Goal: Task Accomplishment & Management: Manage account settings

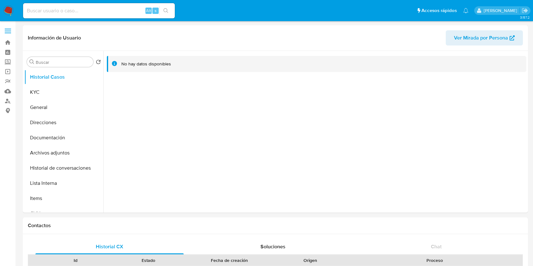
select select "10"
click at [419, 140] on div at bounding box center [314, 132] width 423 height 162
click at [27, 95] on button "KYC" at bounding box center [61, 92] width 74 height 15
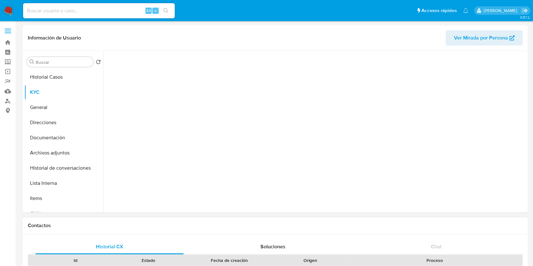
click at [202, 262] on div "Fecha de creación" at bounding box center [229, 260] width 80 height 6
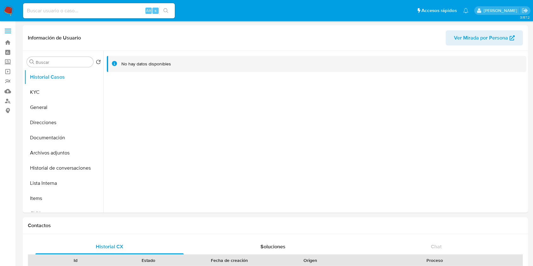
select select "10"
click at [32, 97] on button "KYC" at bounding box center [61, 92] width 74 height 15
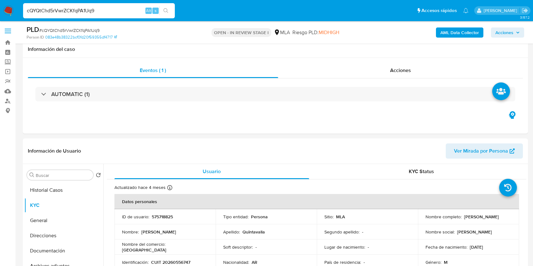
select select "10"
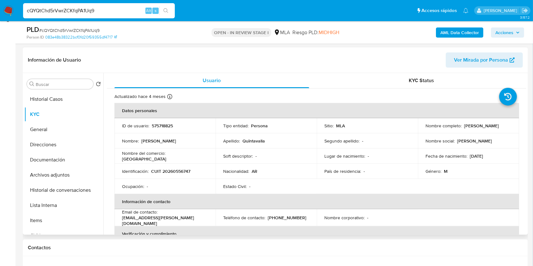
scroll to position [294, 0]
click at [179, 173] on p "CUIT 20260556747" at bounding box center [170, 171] width 39 height 6
copy p "20260556747"
drag, startPoint x: 423, startPoint y: 128, endPoint x: 437, endPoint y: 8, distance: 121.2
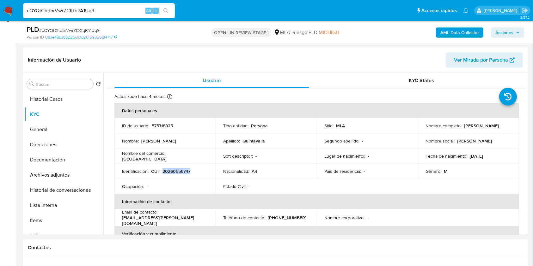
click at [493, 126] on div "Nombre completo : Claudio Alejandro Quintavalla" at bounding box center [468, 126] width 86 height 6
copy p "Claudio Alejandro Quintavalla"
click at [179, 171] on p "CUIT 20260556747" at bounding box center [170, 171] width 39 height 6
copy p "20260556747"
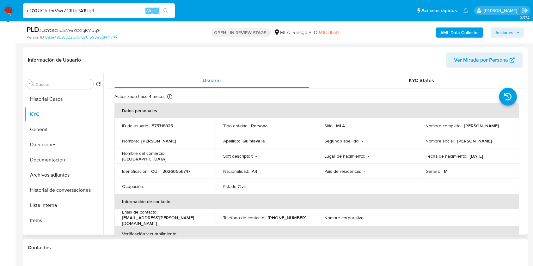
click at [166, 125] on p "575718825" at bounding box center [162, 126] width 21 height 6
click at [169, 170] on p "CUIT 20260556747" at bounding box center [170, 171] width 39 height 6
copy p "20260556747"
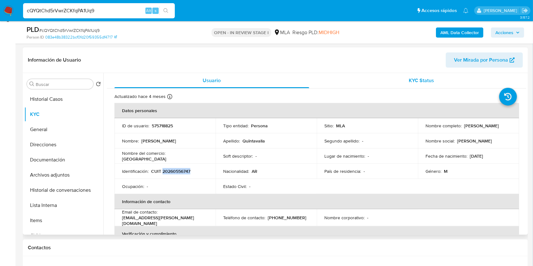
drag, startPoint x: 422, startPoint y: 129, endPoint x: 380, endPoint y: 72, distance: 71.1
click at [487, 128] on td "Nombre completo : Claudio Alejandro Quintavalla" at bounding box center [468, 125] width 101 height 15
copy p "Claudio Alejandro Quintavalla"
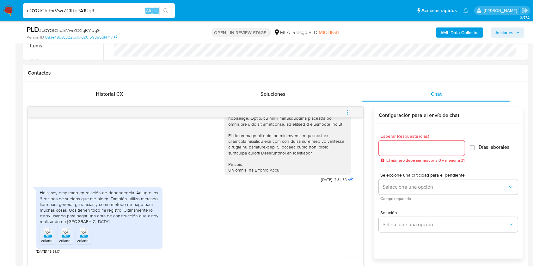
scroll to position [344, 0]
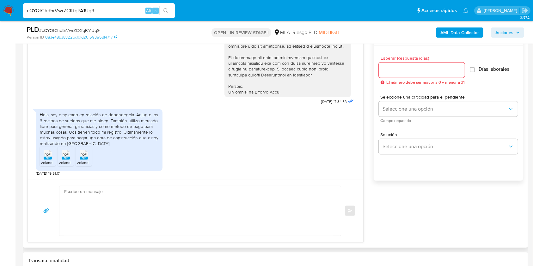
click at [48, 155] on span "PDF" at bounding box center [48, 155] width 6 height 4
click at [60, 156] on div "PDF PDF" at bounding box center [65, 154] width 13 height 12
click at [76, 158] on li "PDF PDF zelandez_20250731_30_2008440343_cp.pdf" at bounding box center [84, 157] width 16 height 20
click at [425, 72] on input "Esperar Respuesta (días)" at bounding box center [422, 70] width 86 height 8
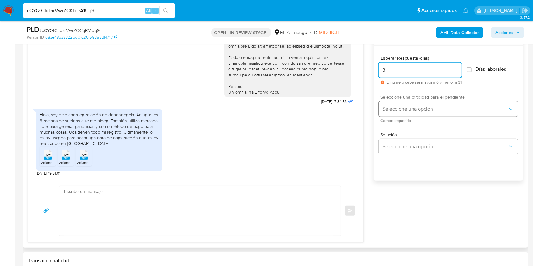
type input "3"
click at [415, 102] on button "Seleccione una opción" at bounding box center [448, 108] width 139 height 15
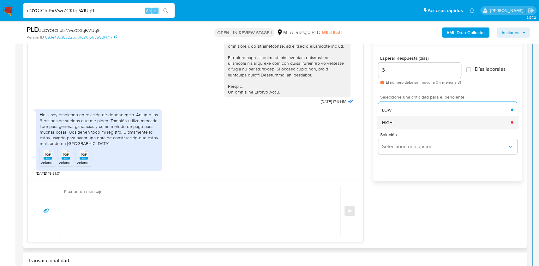
click at [397, 123] on div "HIGH" at bounding box center [446, 122] width 129 height 13
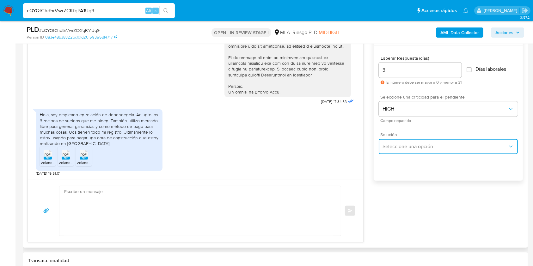
click at [403, 152] on button "Seleccione una opción" at bounding box center [448, 146] width 139 height 15
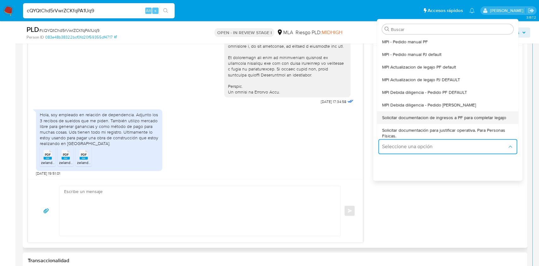
click at [447, 116] on span "Solicitar documentacion de ingresos a PF para completar legajo" at bounding box center [444, 118] width 124 height 6
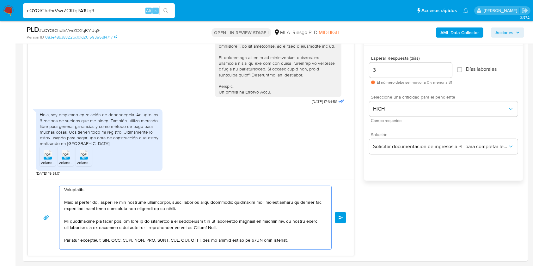
drag, startPoint x: 151, startPoint y: 220, endPoint x: 327, endPoint y: 286, distance: 187.9
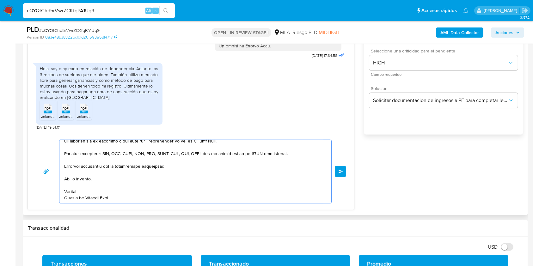
type textarea "Hola, En función de las operaciones registradas en tu cuenta de Mercado Pago, n…"
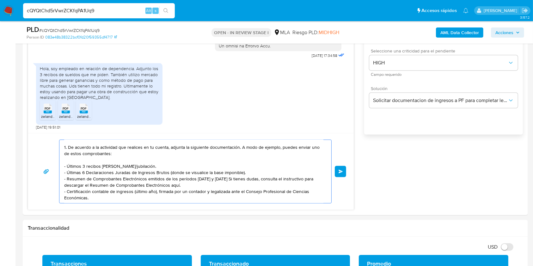
scroll to position [0, 0]
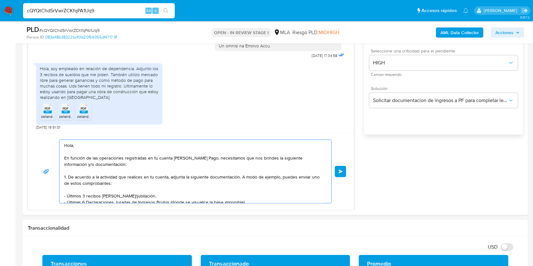
drag, startPoint x: 167, startPoint y: 197, endPoint x: 0, endPoint y: 86, distance: 200.6
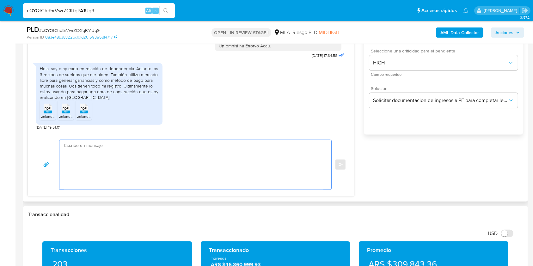
paste textarea "Buenas tardes, Queremos aclararte que la Resolución General ARCA 5696/2025 indi…"
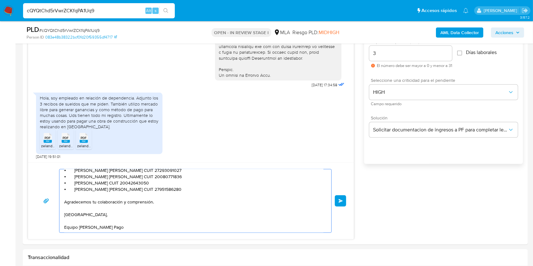
scroll to position [348, 0]
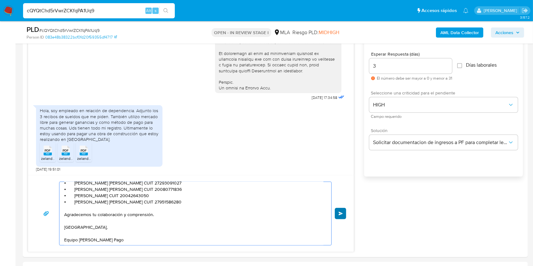
type textarea "Buenas tardes, Queremos aclararte que la Resolución General ARCA 5696/2025 indi…"
click at [344, 210] on button "Enviar" at bounding box center [340, 213] width 11 height 11
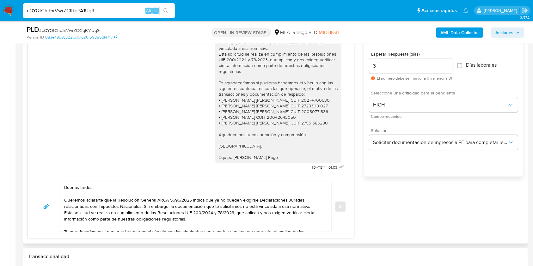
scroll to position [264, 0]
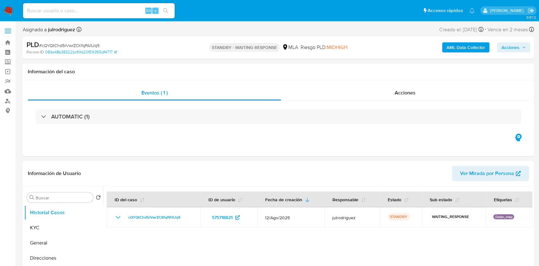
select select "10"
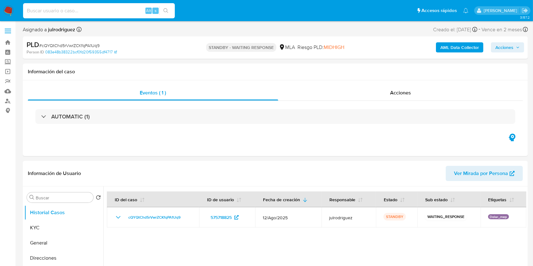
click at [79, 8] on input at bounding box center [99, 11] width 152 height 8
paste input "J4Xs7vxCUOrOfkuYWcr2eekA"
type input "J4Xs7vxCUOrOfkuYWcr2eekA"
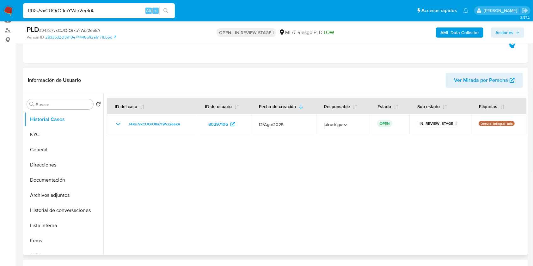
scroll to position [84, 0]
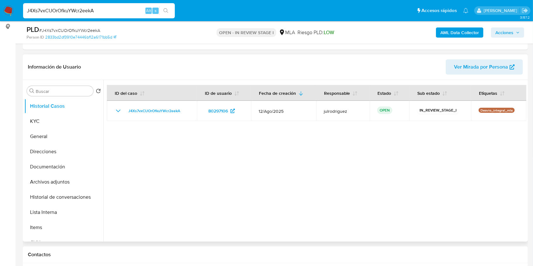
select select "10"
click at [40, 120] on button "KYC" at bounding box center [61, 121] width 74 height 15
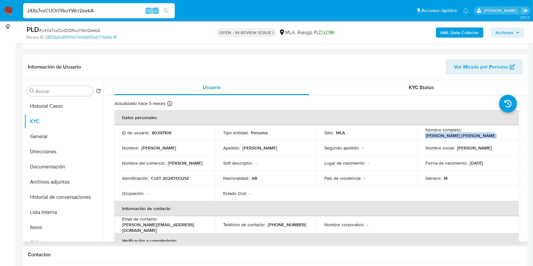
drag, startPoint x: 424, startPoint y: 136, endPoint x: 488, endPoint y: 135, distance: 64.1
click at [484, 135] on div "Nombre completo : Gustavo Jose Luis Marrazzo" at bounding box center [468, 132] width 86 height 11
copy p "[PERSON_NAME] [PERSON_NAME]"
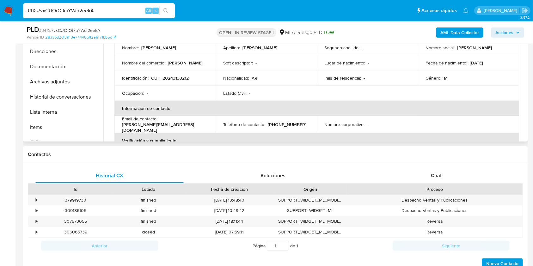
scroll to position [114, 0]
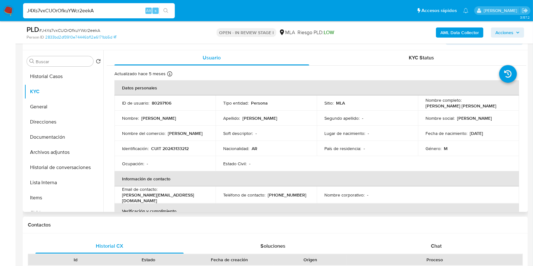
click at [158, 102] on p "80297106" at bounding box center [162, 103] width 20 height 6
copy p "80297106"
click at [67, 27] on div "PLD # J4Xs7vxCUOrOfkuYWcr2eekA" at bounding box center [108, 29] width 163 height 9
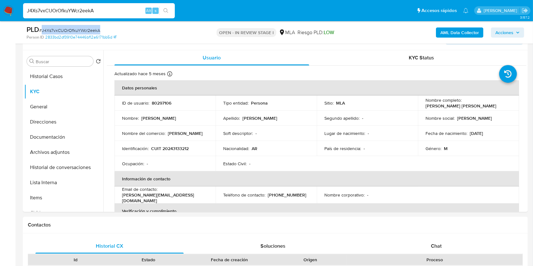
copy span "J4Xs7vxCUOrOfkuYWcr2eekA"
click at [40, 141] on button "Documentación" at bounding box center [61, 137] width 74 height 15
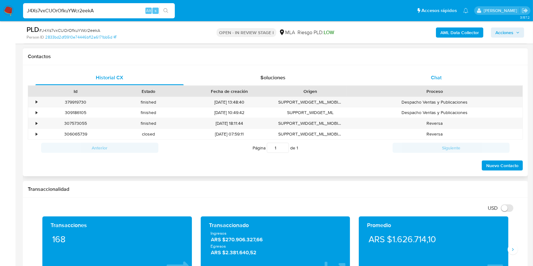
click at [437, 81] on div "Chat" at bounding box center [436, 77] width 148 height 15
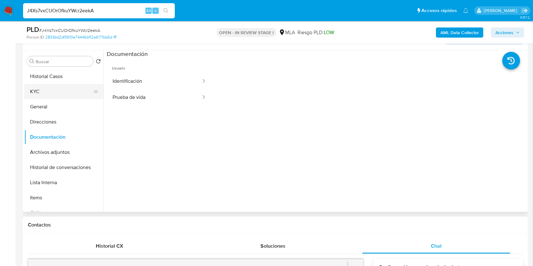
click at [50, 91] on button "KYC" at bounding box center [61, 91] width 74 height 15
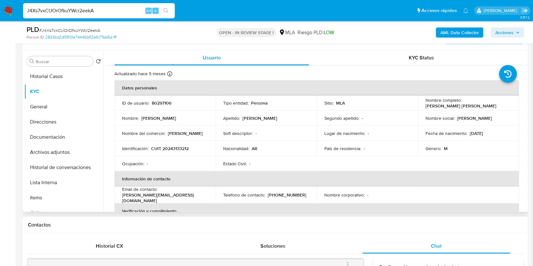
click at [176, 149] on p "CUIT 20243133212" at bounding box center [170, 149] width 38 height 6
copy p "20243133212"
click at [162, 104] on p "80297106" at bounding box center [162, 103] width 20 height 6
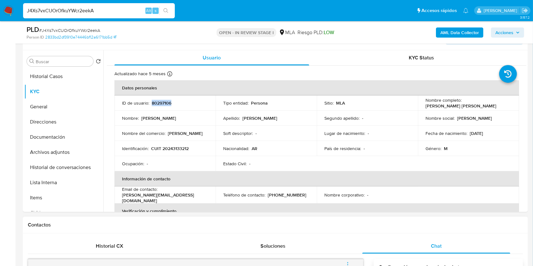
copy p "80297106"
drag, startPoint x: 420, startPoint y: 212, endPoint x: 431, endPoint y: 139, distance: 73.9
drag, startPoint x: 423, startPoint y: 106, endPoint x: 487, endPoint y: 106, distance: 63.2
click at [487, 106] on div "Nombre completo : Gustavo Jose Luis Marrazzo" at bounding box center [468, 102] width 86 height 11
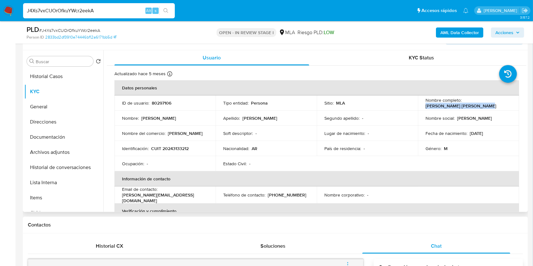
copy p "Gustavo Jose Luis Marrazzo"
click at [185, 150] on p "CUIT 20243133212" at bounding box center [170, 149] width 38 height 6
copy p "20243133212"
drag, startPoint x: 422, startPoint y: 105, endPoint x: 485, endPoint y: 107, distance: 63.6
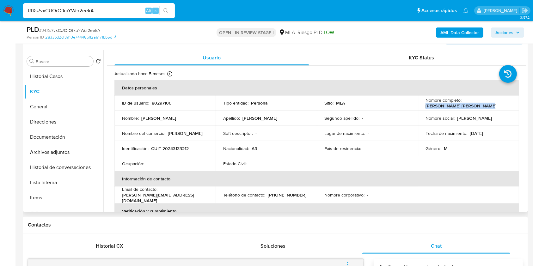
click at [485, 107] on td "Nombre completo : Gustavo Jose Luis Marrazzo" at bounding box center [468, 102] width 101 height 15
copy p "Gustavo Jose Luis Marrazzo"
drag, startPoint x: 52, startPoint y: 134, endPoint x: 101, endPoint y: 121, distance: 50.5
click at [53, 133] on button "Documentación" at bounding box center [63, 137] width 79 height 15
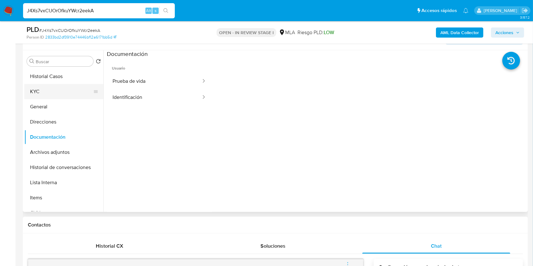
click at [36, 87] on button "KYC" at bounding box center [61, 91] width 74 height 15
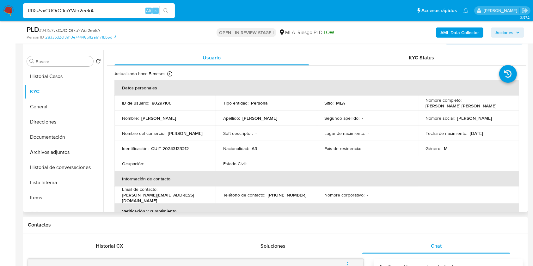
click at [176, 147] on p "CUIT 20243133212" at bounding box center [170, 149] width 38 height 6
copy p "20243133212"
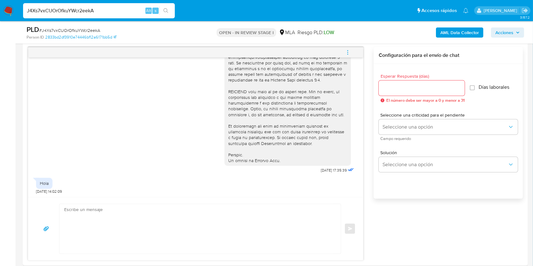
scroll to position [324, 0]
click at [350, 53] on icon "menu-action" at bounding box center [348, 54] width 6 height 6
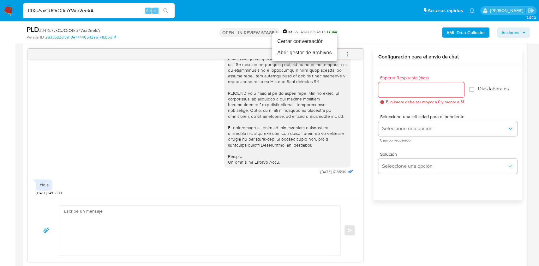
click at [313, 44] on li "Cerrar conversación" at bounding box center [304, 41] width 65 height 11
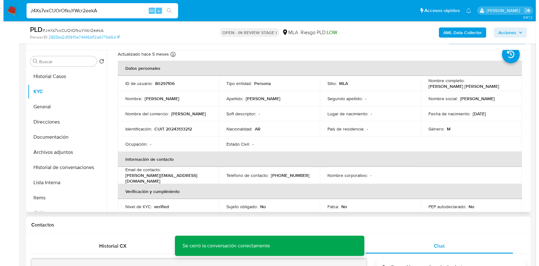
scroll to position [0, 0]
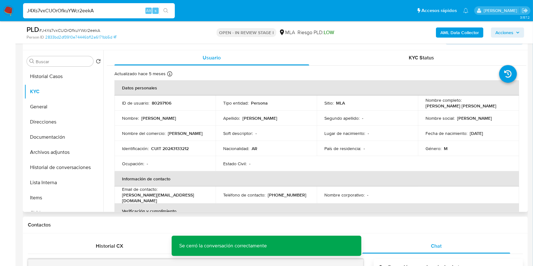
click at [162, 97] on td "ID de usuario : 80297106" at bounding box center [164, 102] width 101 height 15
click at [162, 105] on p "80297106" at bounding box center [162, 103] width 20 height 6
copy p "80297106"
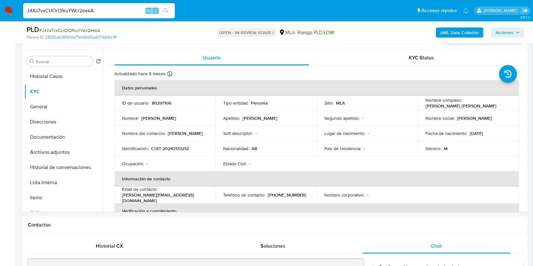
click at [91, 27] on span "# J4Xs7vxCUOrOfkuYWcr2eekA" at bounding box center [69, 30] width 61 height 6
click at [91, 28] on span "# J4Xs7vxCUOrOfkuYWcr2eekA" at bounding box center [69, 30] width 61 height 6
click at [83, 30] on span "# J4Xs7vxCUOrOfkuYWcr2eekA" at bounding box center [69, 30] width 61 height 6
click at [62, 155] on button "Archivos adjuntos" at bounding box center [61, 152] width 74 height 15
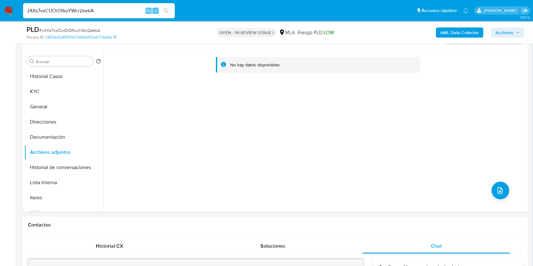
click at [449, 33] on b "AML Data Collector" at bounding box center [459, 32] width 39 height 10
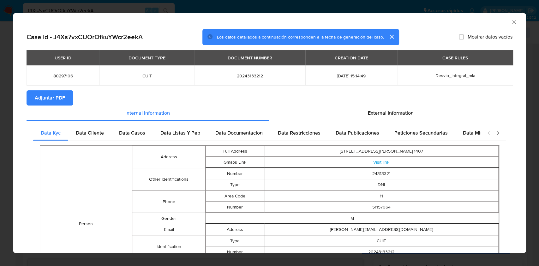
click at [44, 99] on span "Adjuntar PDF" at bounding box center [50, 98] width 30 height 14
click at [511, 23] on icon "Cerrar ventana" at bounding box center [514, 22] width 6 height 6
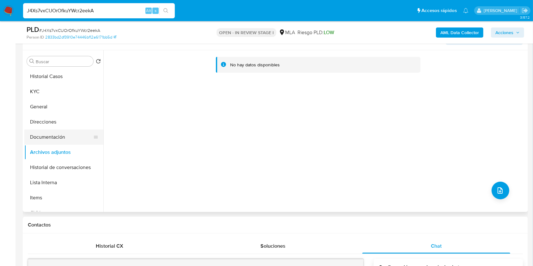
click at [65, 143] on button "Documentación" at bounding box center [61, 137] width 74 height 15
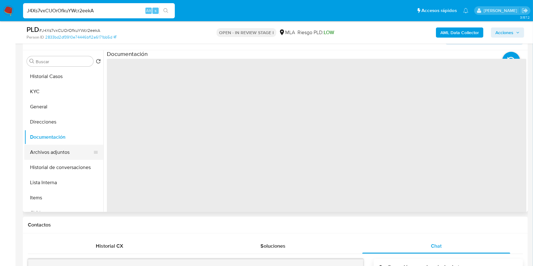
click at [63, 154] on button "Archivos adjuntos" at bounding box center [61, 152] width 74 height 15
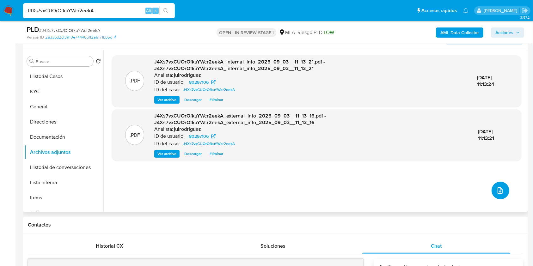
click at [493, 193] on button "upload-file" at bounding box center [500, 191] width 18 height 18
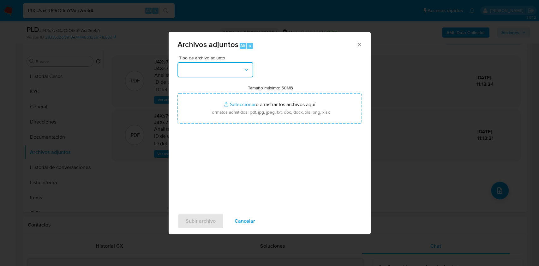
click at [234, 76] on button "button" at bounding box center [216, 69] width 76 height 15
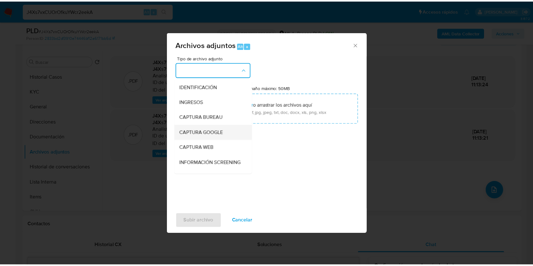
scroll to position [84, 0]
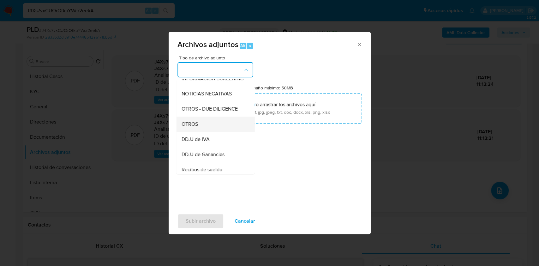
click at [209, 127] on div "OTROS" at bounding box center [213, 124] width 64 height 15
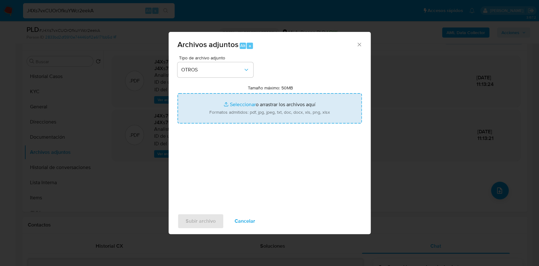
click at [249, 100] on input "Tamaño máximo: 50MB Seleccionar archivos" at bounding box center [270, 108] width 185 height 30
type input "C:\fakepath\Gustavo Jose Luis Marrazzo - NOSIS - AGOSTO 2025.pdf"
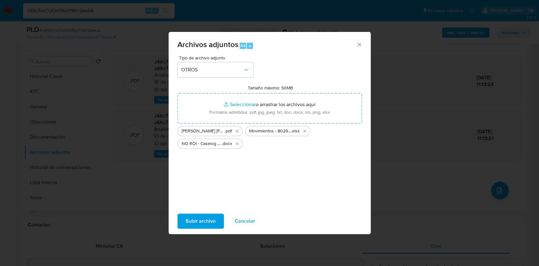
click at [219, 214] on button "Subir archivo" at bounding box center [201, 221] width 46 height 15
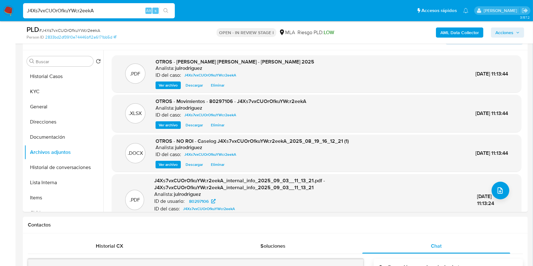
click at [508, 32] on span "Acciones" at bounding box center [504, 32] width 18 height 10
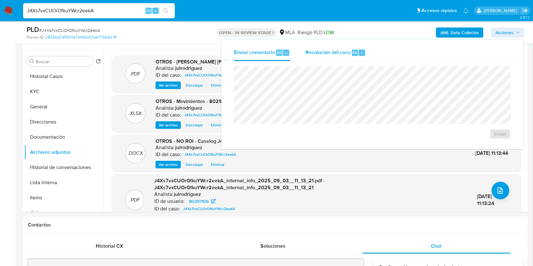
click at [336, 58] on div "Resolución del caso Alt r" at bounding box center [335, 53] width 60 height 16
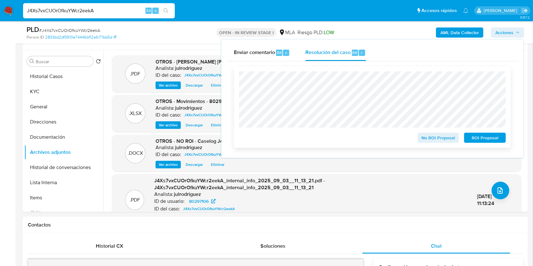
click at [434, 138] on span "No ROI Proposal" at bounding box center [438, 137] width 33 height 9
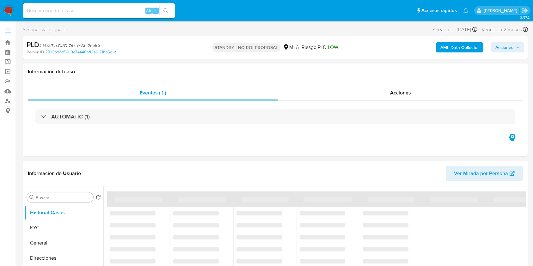
select select "10"
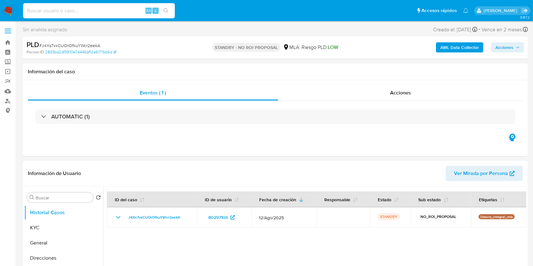
click at [89, 10] on input at bounding box center [99, 11] width 152 height 8
paste input "QD8jotbJQIv4juBY16jjMzIa"
type input "QD8jotbJQIv4juBY16jjMzIa"
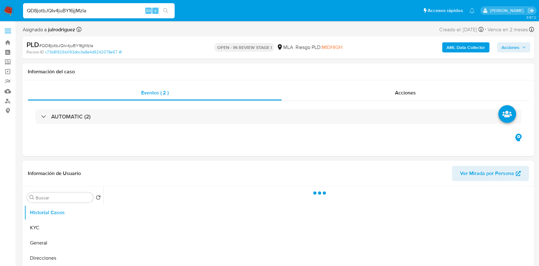
select select "10"
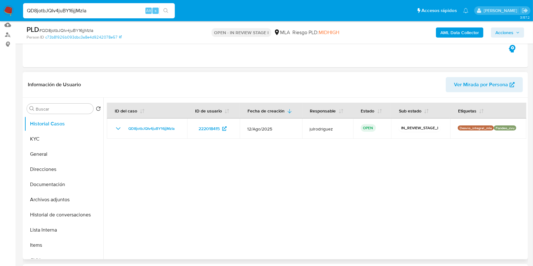
scroll to position [84, 0]
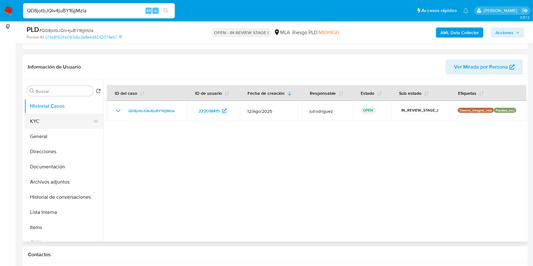
click at [37, 126] on button "KYC" at bounding box center [61, 121] width 74 height 15
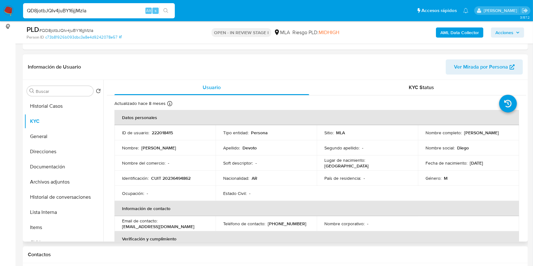
drag, startPoint x: 423, startPoint y: 135, endPoint x: 475, endPoint y: 138, distance: 51.9
click at [475, 138] on td "Nombre completo : Diego Alejandro Devoto" at bounding box center [468, 132] width 101 height 15
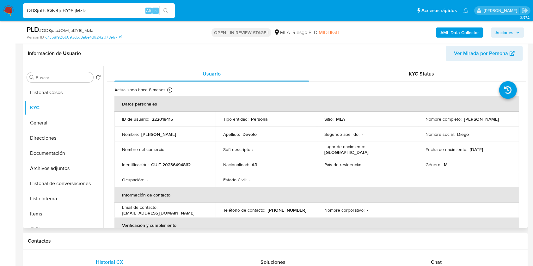
scroll to position [91, 0]
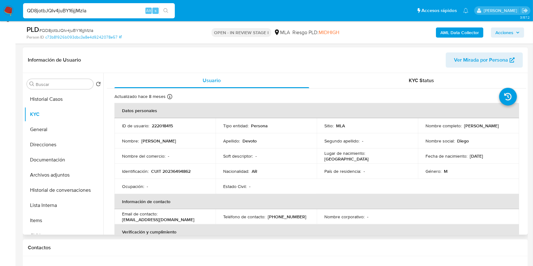
click at [160, 124] on p "222018415" at bounding box center [162, 126] width 21 height 6
copy p "222018415"
click at [77, 30] on span "# QD8jotbJQIv4juBY16jjMzIa" at bounding box center [66, 30] width 54 height 6
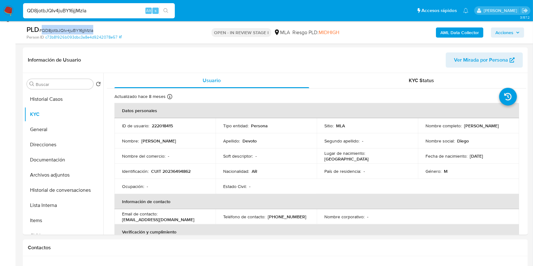
copy span "QD8jotbJQIv4juBY16jjMzIa"
click at [180, 173] on p "CUIT 20236494862" at bounding box center [170, 171] width 39 height 6
copy p "20236494862"
click at [158, 126] on p "222018415" at bounding box center [162, 126] width 21 height 6
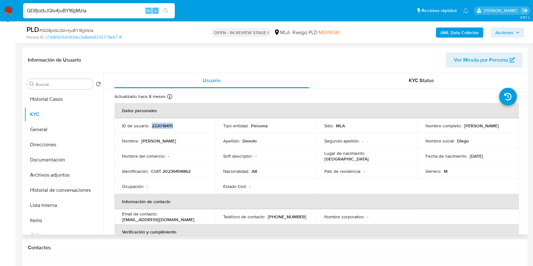
click at [158, 126] on p "222018415" at bounding box center [162, 126] width 21 height 6
copy p "222018415"
click at [180, 171] on p "CUIT 20236494862" at bounding box center [170, 171] width 39 height 6
drag, startPoint x: 425, startPoint y: 128, endPoint x: 471, endPoint y: 129, distance: 45.8
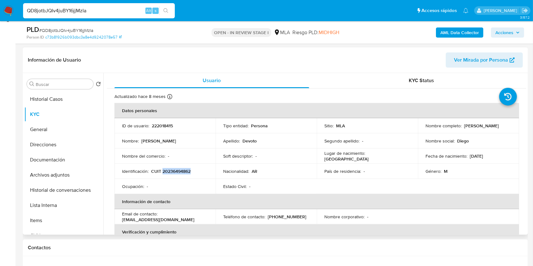
click at [471, 129] on p "Diego Alejandro Devoto" at bounding box center [481, 126] width 35 height 6
copy p "Diego Alejandro Devoto"
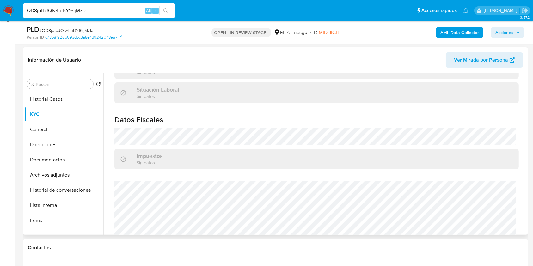
scroll to position [337, 0]
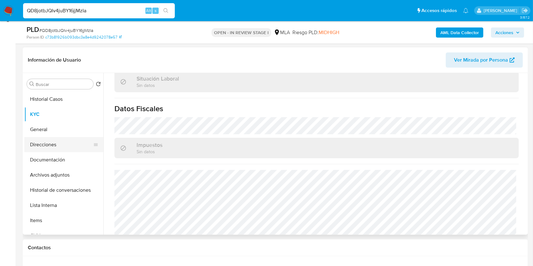
click at [52, 141] on button "Direcciones" at bounding box center [61, 144] width 74 height 15
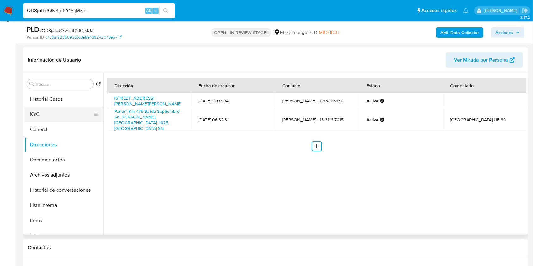
click at [48, 113] on button "KYC" at bounding box center [61, 114] width 74 height 15
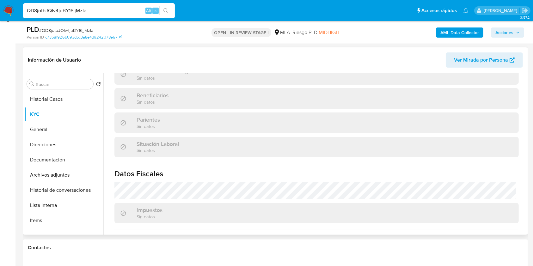
scroll to position [193, 0]
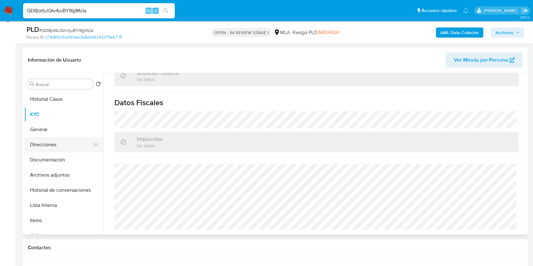
click at [56, 141] on button "Direcciones" at bounding box center [61, 144] width 74 height 15
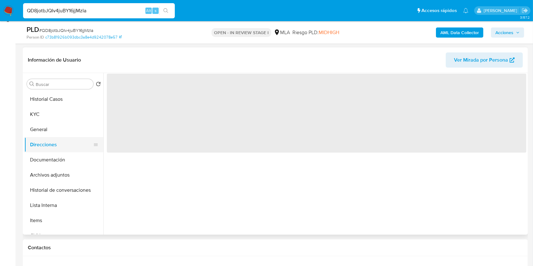
scroll to position [0, 0]
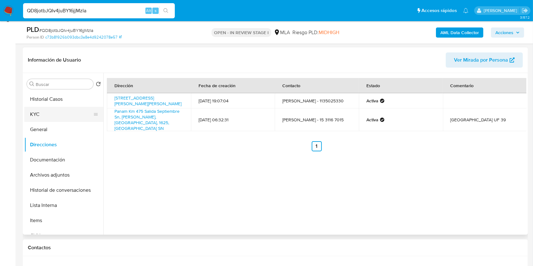
click at [57, 114] on button "KYC" at bounding box center [61, 114] width 74 height 15
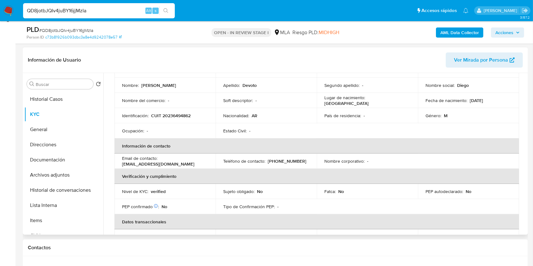
scroll to position [84, 0]
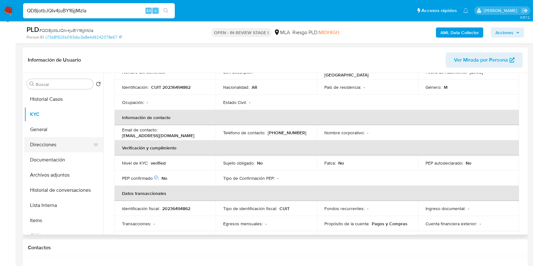
click at [59, 149] on button "Direcciones" at bounding box center [61, 144] width 74 height 15
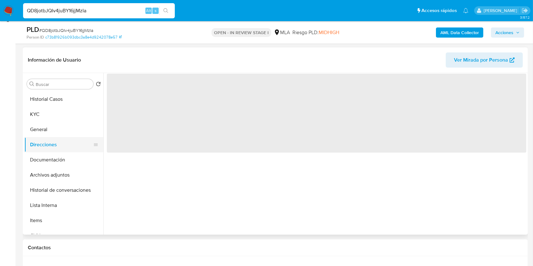
scroll to position [0, 0]
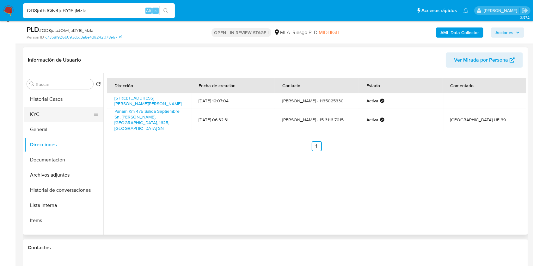
drag, startPoint x: 64, startPoint y: 112, endPoint x: 67, endPoint y: 116, distance: 4.7
click at [65, 112] on button "KYC" at bounding box center [61, 114] width 74 height 15
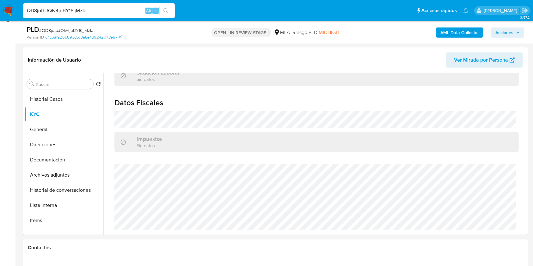
scroll to position [260, 0]
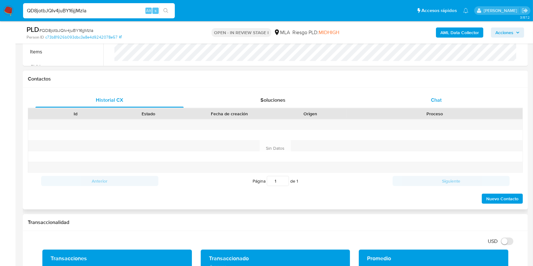
click at [440, 95] on div "Chat" at bounding box center [436, 100] width 148 height 15
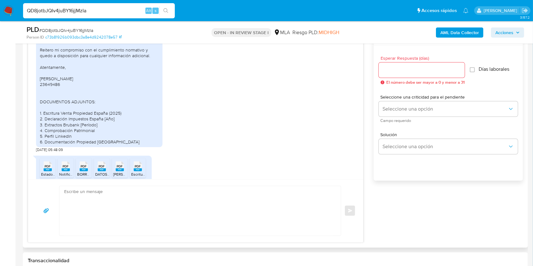
scroll to position [941, 0]
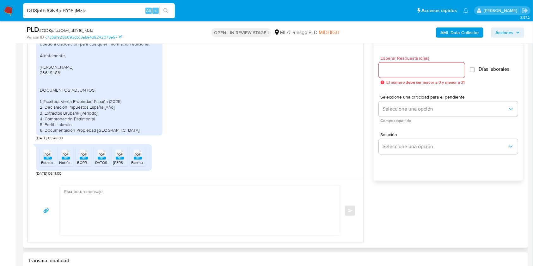
click at [51, 157] on rect at bounding box center [48, 158] width 8 height 3
click at [64, 155] on span "PDF" at bounding box center [66, 155] width 6 height 4
click at [52, 150] on icon at bounding box center [48, 154] width 8 height 10
click at [52, 153] on icon at bounding box center [48, 154] width 8 height 10
click at [52, 155] on icon at bounding box center [48, 154] width 8 height 10
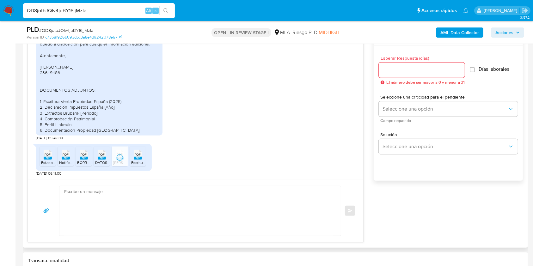
click at [139, 153] on span "PDF" at bounding box center [138, 155] width 6 height 4
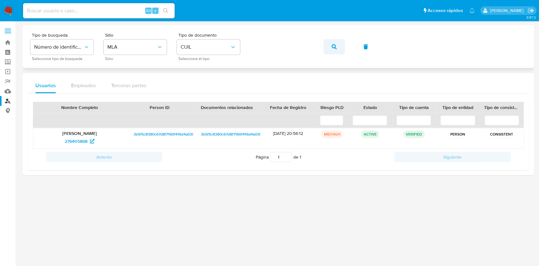
click at [334, 48] on icon "button" at bounding box center [334, 46] width 5 height 5
click at [82, 145] on span "132197666" at bounding box center [76, 141] width 21 height 10
click at [323, 46] on div "Tipo de busqueda Número de identificación Seleccione tipo de búsqueda Sitio MLA…" at bounding box center [278, 46] width 496 height 27
click at [336, 46] on icon "button" at bounding box center [334, 46] width 5 height 5
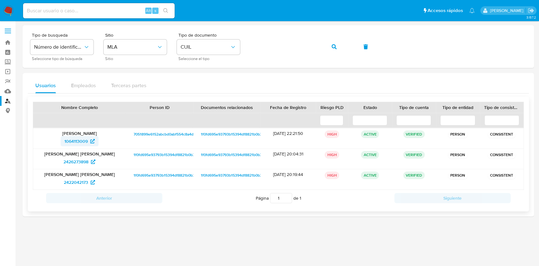
click at [66, 137] on span "1064113009" at bounding box center [75, 141] width 23 height 10
click at [328, 47] on button "button" at bounding box center [334, 46] width 21 height 15
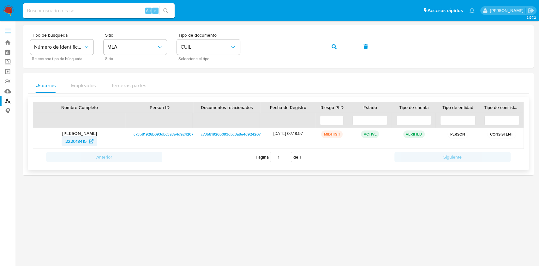
click at [71, 140] on span "222018415" at bounding box center [75, 141] width 21 height 10
click at [336, 47] on icon "button" at bounding box center [334, 46] width 5 height 5
click at [86, 140] on span "158412723" at bounding box center [76, 141] width 21 height 10
click at [328, 45] on button "button" at bounding box center [334, 46] width 21 height 15
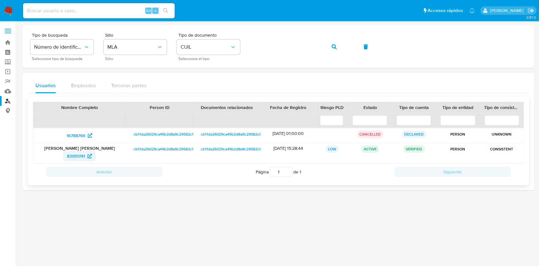
click at [86, 157] on span "83951741" at bounding box center [79, 156] width 25 height 10
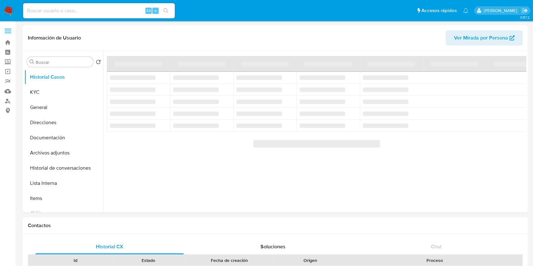
select select "10"
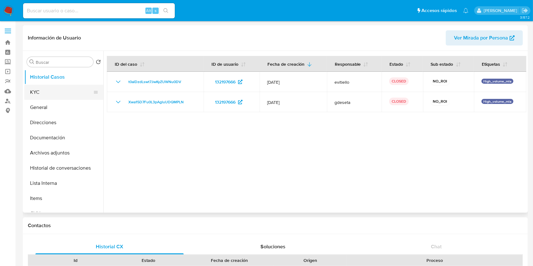
click at [58, 94] on button "KYC" at bounding box center [61, 92] width 74 height 15
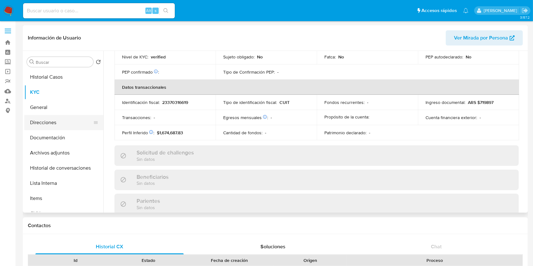
scroll to position [318, 0]
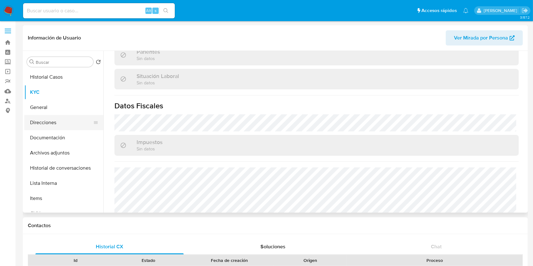
click at [61, 125] on button "Direcciones" at bounding box center [61, 122] width 74 height 15
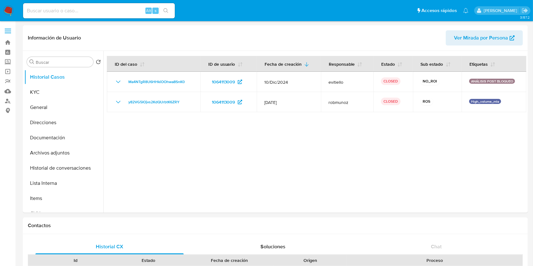
select select "10"
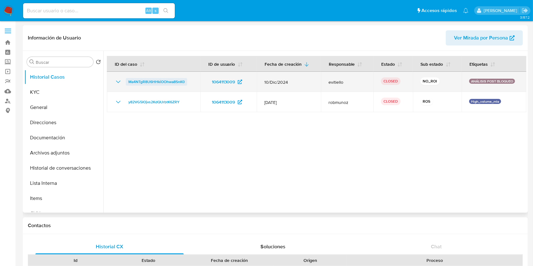
click at [149, 83] on span "Ma4NTgR8U6HHkiOOhwa8SnK0" at bounding box center [156, 82] width 56 height 8
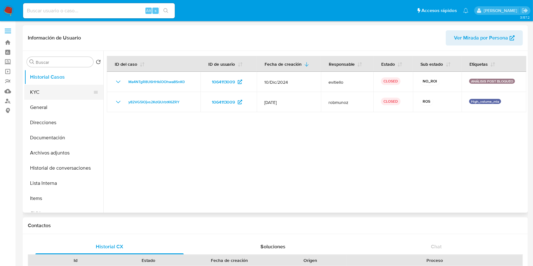
click at [51, 90] on button "KYC" at bounding box center [61, 92] width 74 height 15
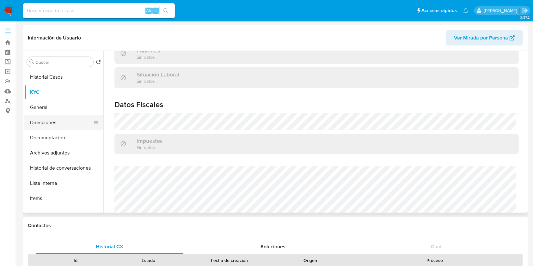
click at [51, 118] on button "Direcciones" at bounding box center [61, 122] width 74 height 15
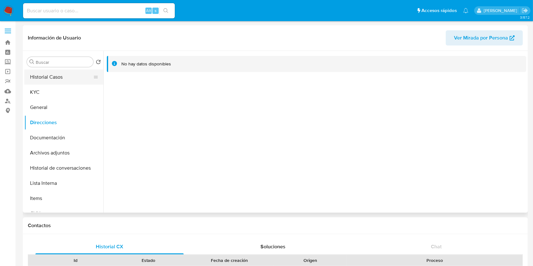
click at [54, 77] on button "Historial Casos" at bounding box center [61, 77] width 74 height 15
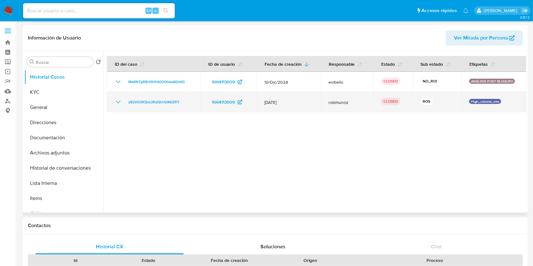
drag, startPoint x: 117, startPoint y: 100, endPoint x: 152, endPoint y: 98, distance: 35.1
click at [117, 100] on icon "Mostrar/Ocultar" at bounding box center [118, 102] width 8 height 8
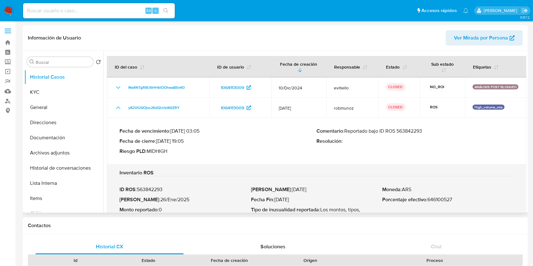
click at [408, 129] on p "Comentario : Reportado bajo ID ROS 563842293" at bounding box center [415, 131] width 197 height 6
click at [56, 93] on button "KYC" at bounding box center [61, 92] width 74 height 15
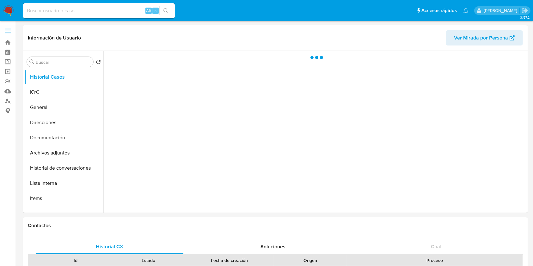
select select "10"
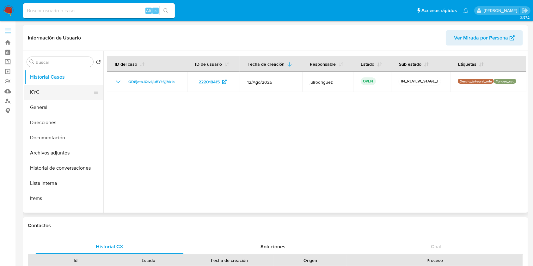
click at [43, 93] on button "KYC" at bounding box center [61, 92] width 74 height 15
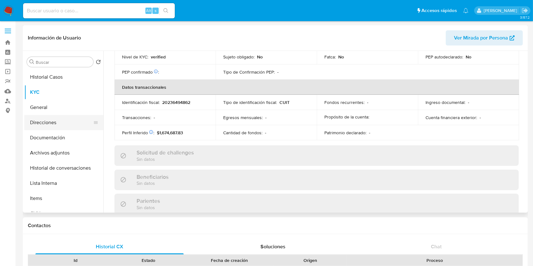
scroll to position [318, 0]
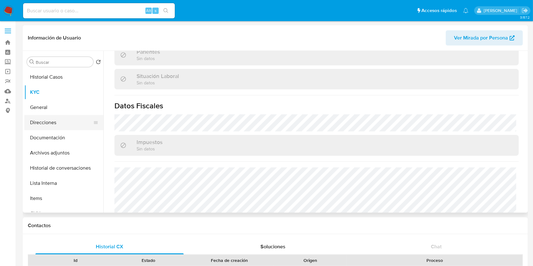
click at [63, 119] on button "Direcciones" at bounding box center [61, 122] width 74 height 15
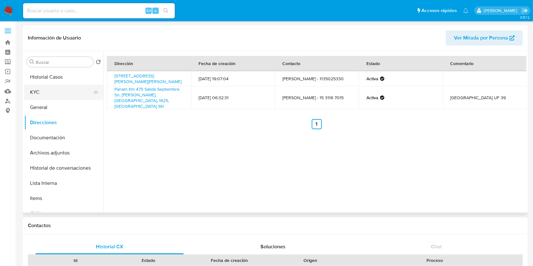
click at [41, 89] on button "KYC" at bounding box center [61, 92] width 74 height 15
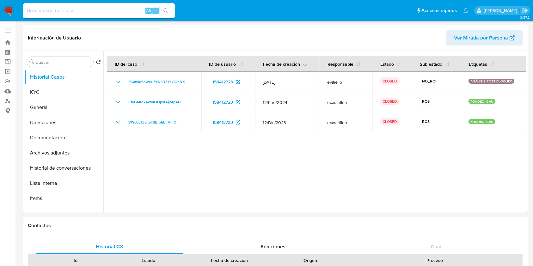
select select "10"
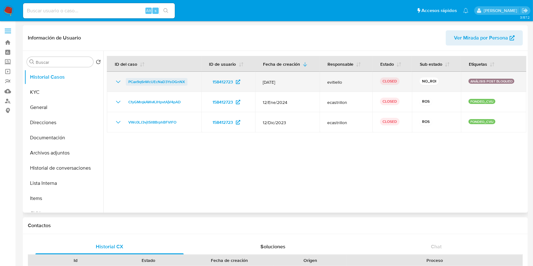
click at [135, 82] on span "PCax9q6nWcUEcNaD3YsOGnNX" at bounding box center [156, 82] width 57 height 8
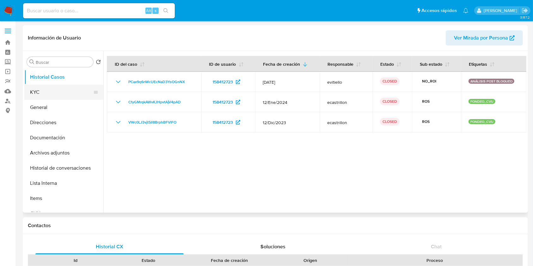
click at [45, 95] on button "KYC" at bounding box center [61, 92] width 74 height 15
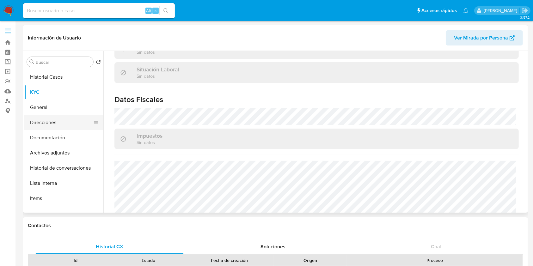
scroll to position [318, 0]
drag, startPoint x: 46, startPoint y: 121, endPoint x: 81, endPoint y: 97, distance: 42.4
click at [46, 121] on button "Direcciones" at bounding box center [63, 122] width 79 height 15
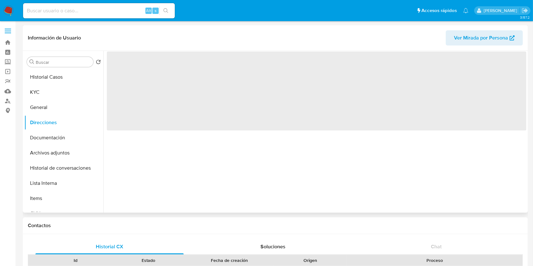
scroll to position [0, 0]
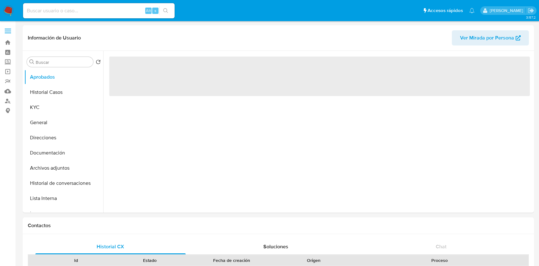
select select "10"
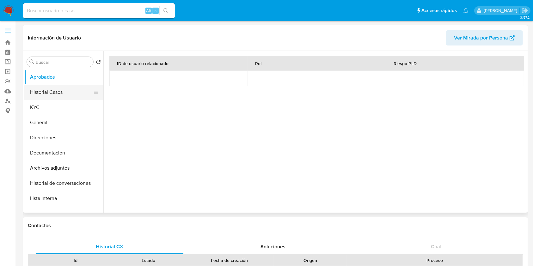
click at [47, 91] on button "Historial Casos" at bounding box center [61, 92] width 74 height 15
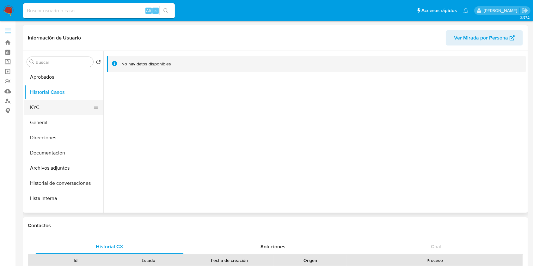
click at [45, 105] on button "KYC" at bounding box center [61, 107] width 74 height 15
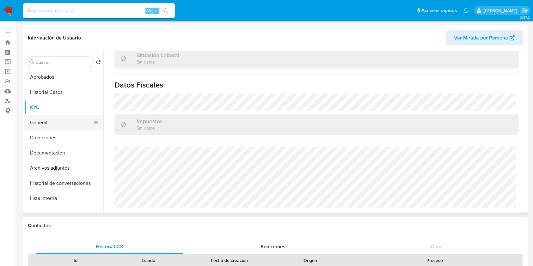
scroll to position [333, 0]
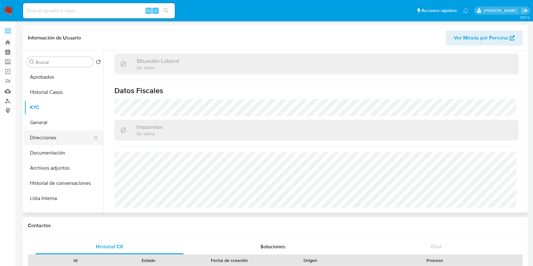
click at [63, 132] on button "Direcciones" at bounding box center [61, 137] width 74 height 15
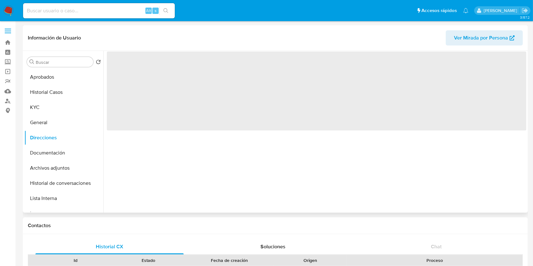
scroll to position [0, 0]
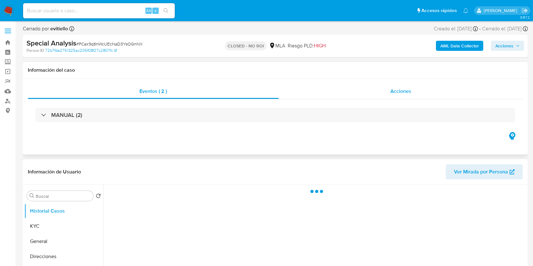
click at [411, 86] on div "Acciones" at bounding box center [401, 91] width 244 height 15
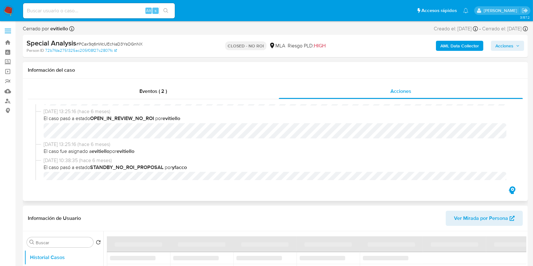
select select "10"
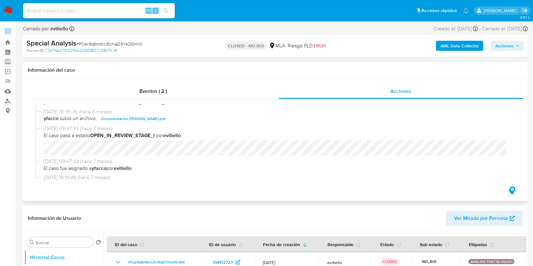
scroll to position [84, 0]
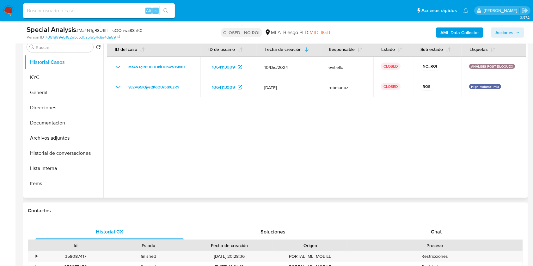
select select "10"
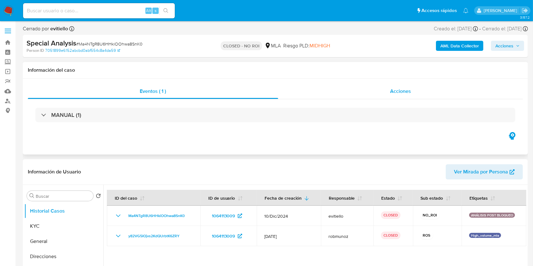
click at [393, 94] on span "Acciones" at bounding box center [400, 91] width 21 height 7
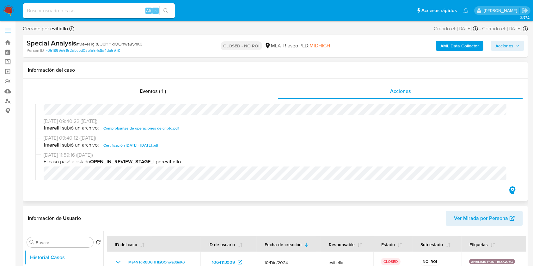
scroll to position [84, 0]
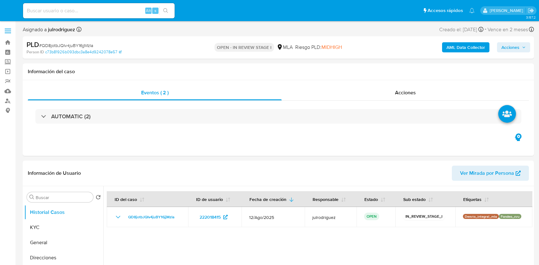
select select "10"
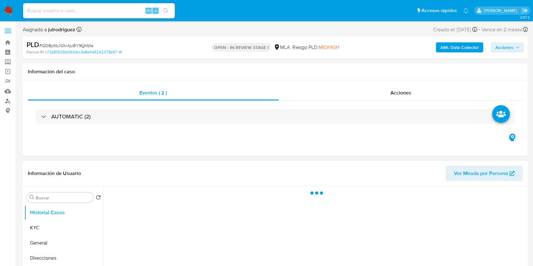
select select "10"
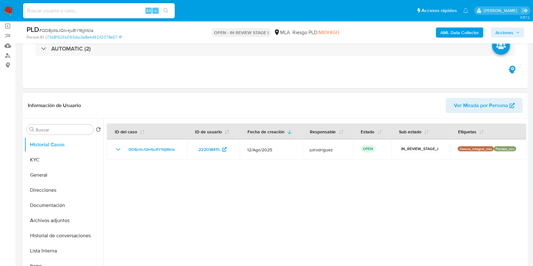
scroll to position [84, 0]
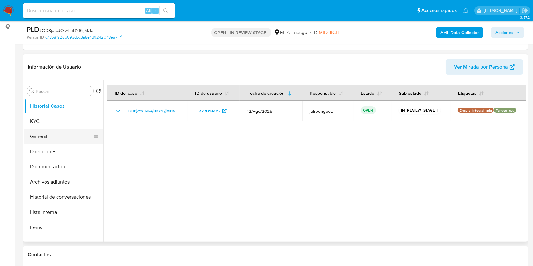
click at [65, 130] on button "General" at bounding box center [61, 136] width 74 height 15
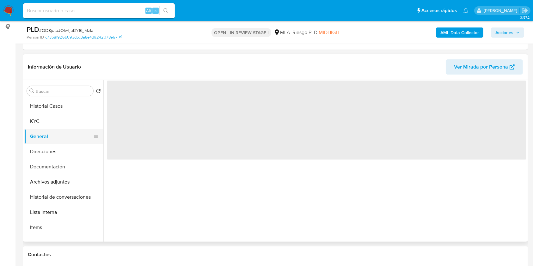
drag, startPoint x: 63, startPoint y: 124, endPoint x: 65, endPoint y: 130, distance: 6.3
click at [63, 125] on button "KYC" at bounding box center [63, 121] width 79 height 15
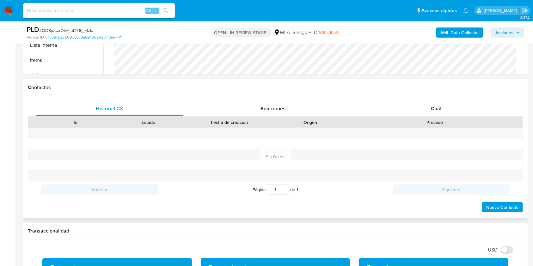
scroll to position [253, 0]
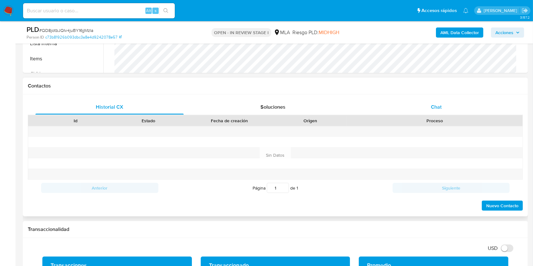
click at [443, 105] on div "Chat" at bounding box center [436, 107] width 148 height 15
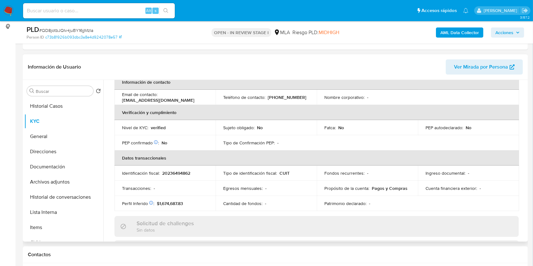
scroll to position [42, 0]
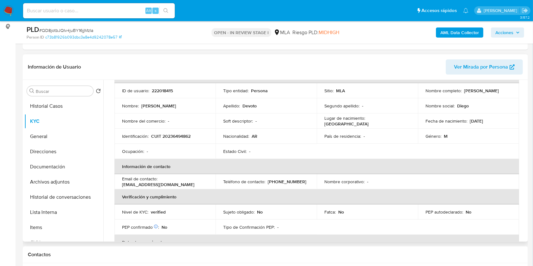
click at [172, 135] on p "CUIT 20236494862" at bounding box center [170, 136] width 39 height 6
copy p "20236494862"
click at [167, 134] on p "CUIT 20236494862" at bounding box center [170, 136] width 39 height 6
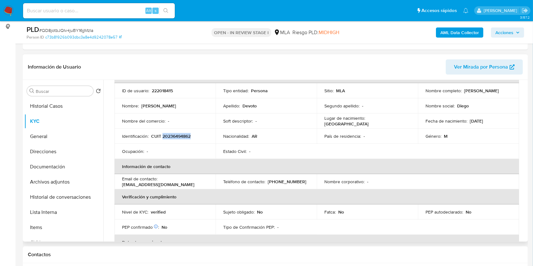
click at [179, 135] on p "CUIT 20236494862" at bounding box center [170, 136] width 39 height 6
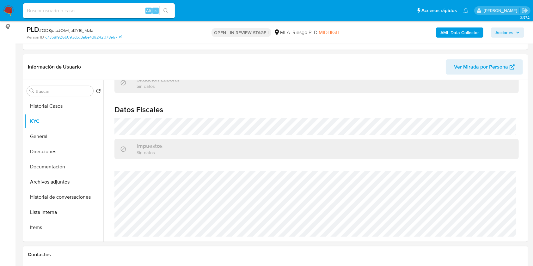
scroll to position [253, 0]
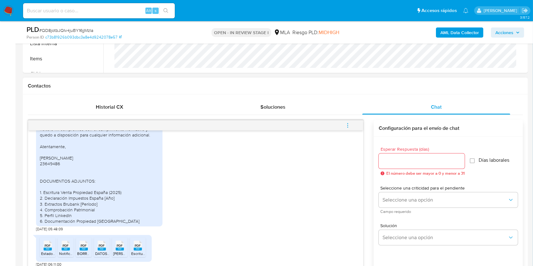
click at [413, 157] on input "Esperar Respuesta (días)" at bounding box center [422, 161] width 86 height 8
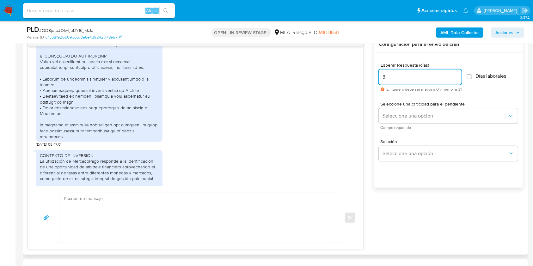
scroll to position [773, 0]
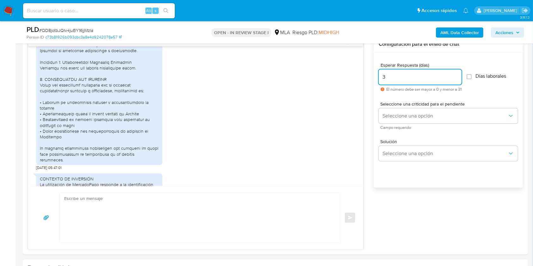
type input "3"
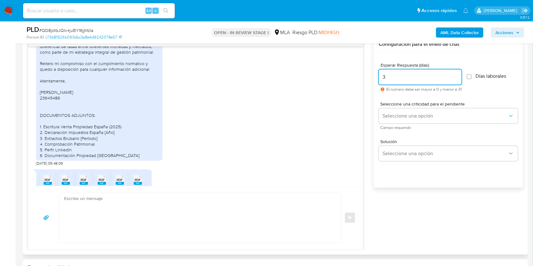
scroll to position [941, 0]
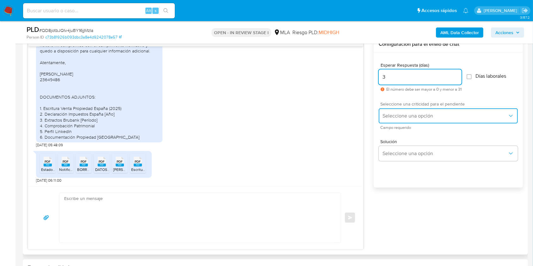
click at [410, 120] on button "Seleccione una opción" at bounding box center [448, 115] width 139 height 15
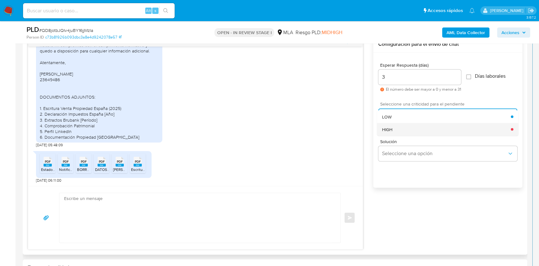
click at [412, 126] on div "HIGH" at bounding box center [446, 129] width 129 height 13
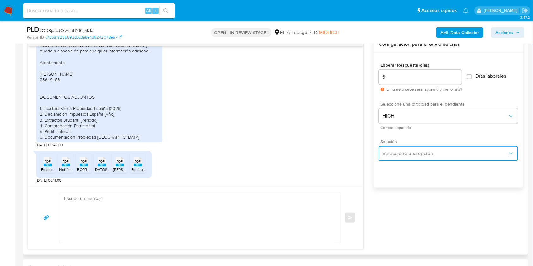
click at [418, 148] on button "Seleccione una opción" at bounding box center [448, 153] width 139 height 15
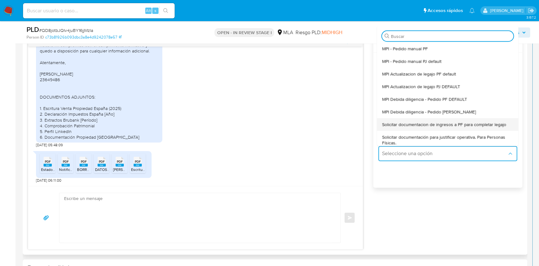
click at [415, 126] on span "Solicitar documentacion de ingresos a PF para completar legajo" at bounding box center [444, 125] width 124 height 6
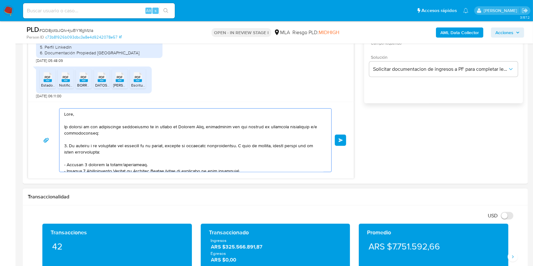
scroll to position [457, 0]
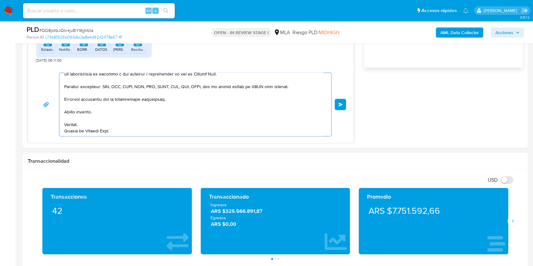
drag, startPoint x: 87, startPoint y: 133, endPoint x: 229, endPoint y: 231, distance: 173.0
click at [261, 266] on html "Pausado Ver notificaciones Alt s Accesos rápidos Presiona las siguientes teclas…" at bounding box center [266, 239] width 533 height 1392
type textarea "Hola, En función de las operaciones registradas en tu cuenta de Mercado Pago, n…"
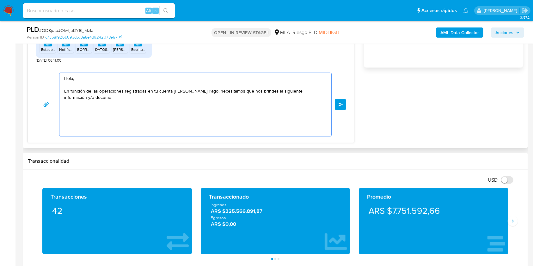
scroll to position [0, 0]
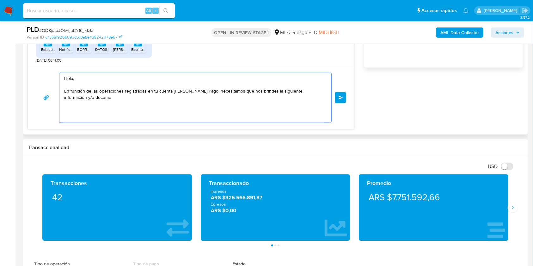
drag, startPoint x: 92, startPoint y: 108, endPoint x: 50, endPoint y: 71, distance: 55.9
click at [50, 71] on div "Hola, En función de las operaciones registradas en tu cuenta de Mercado Pago, n…" at bounding box center [190, 97] width 325 height 63
paste textarea "Buenas tardes, Queremos aclararte que la Resolución General ARCA 5696/2025 indi…"
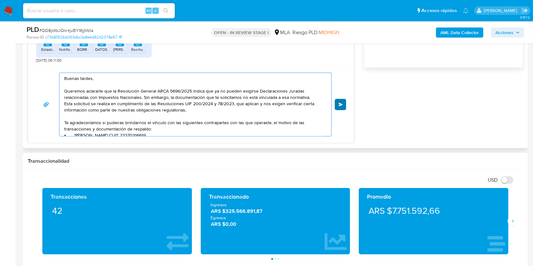
type textarea "Buenas tardes, Queremos aclararte que la Resolución General ARCA 5696/2025 indi…"
click at [338, 107] on button "Enviar" at bounding box center [340, 104] width 11 height 11
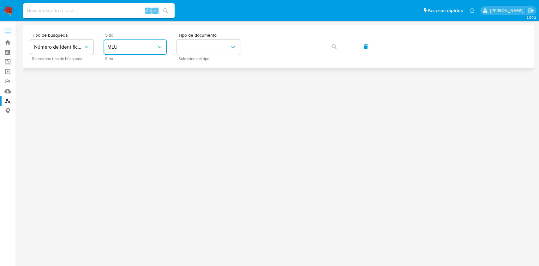
click at [137, 50] on button "MLU" at bounding box center [135, 46] width 63 height 15
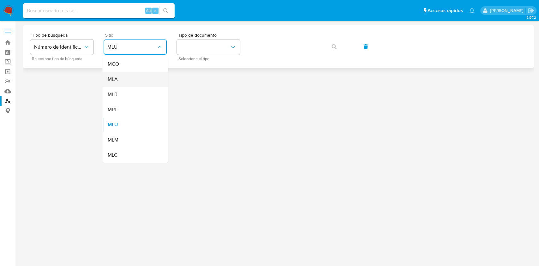
click at [128, 77] on div "MLA" at bounding box center [133, 79] width 52 height 15
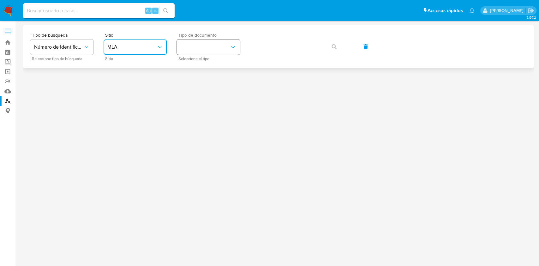
click at [222, 48] on button "identificationType" at bounding box center [208, 46] width 63 height 15
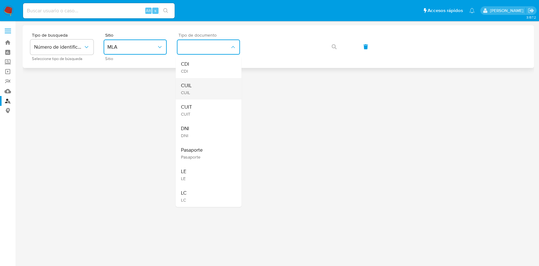
click at [194, 86] on div "CUIL CUIL" at bounding box center [207, 88] width 52 height 21
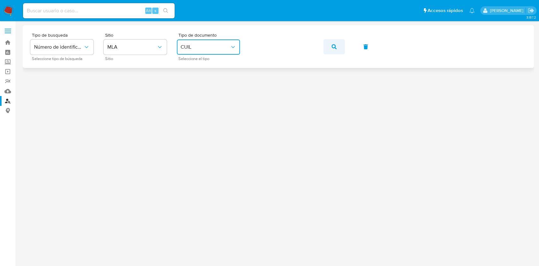
click at [336, 44] on icon "button" at bounding box center [334, 46] width 5 height 5
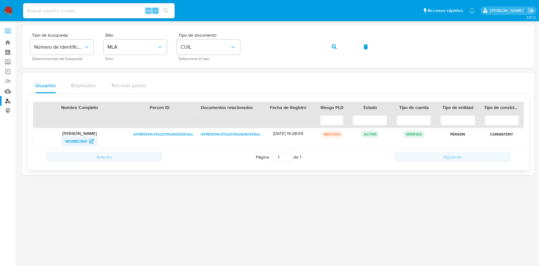
click at [71, 140] on span "165485369" at bounding box center [76, 141] width 22 height 10
click at [335, 44] on span "button" at bounding box center [334, 47] width 5 height 14
click at [69, 142] on span "242481953" at bounding box center [76, 141] width 22 height 10
click at [333, 44] on icon "button" at bounding box center [334, 46] width 5 height 5
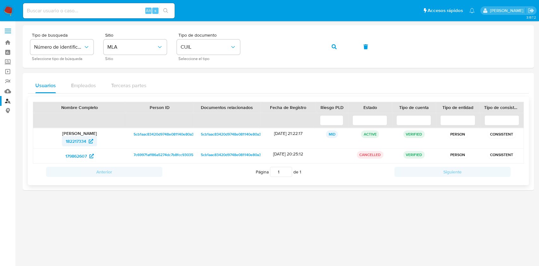
click at [86, 139] on span "182217334" at bounding box center [76, 141] width 21 height 10
click at [333, 48] on icon "button" at bounding box center [334, 46] width 5 height 5
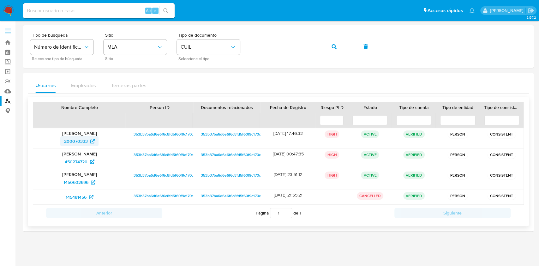
click at [76, 142] on span "200070333" at bounding box center [76, 141] width 24 height 10
click at [335, 46] on icon "button" at bounding box center [334, 46] width 5 height 5
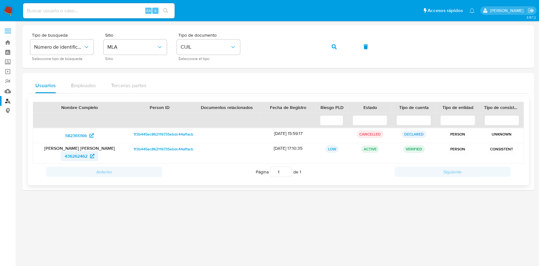
click at [86, 154] on span "436262462" at bounding box center [76, 156] width 23 height 10
click at [332, 46] on icon "button" at bounding box center [334, 46] width 5 height 5
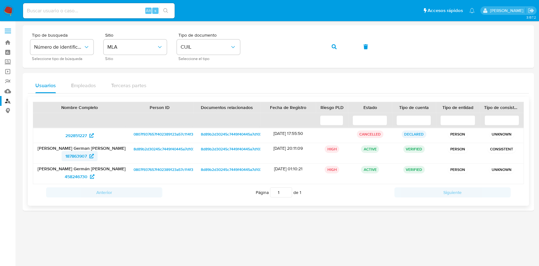
click at [64, 160] on link "187863907" at bounding box center [80, 156] width 36 height 10
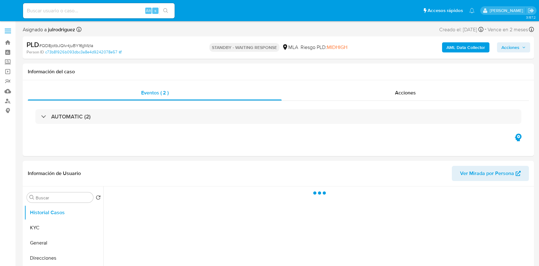
select select "10"
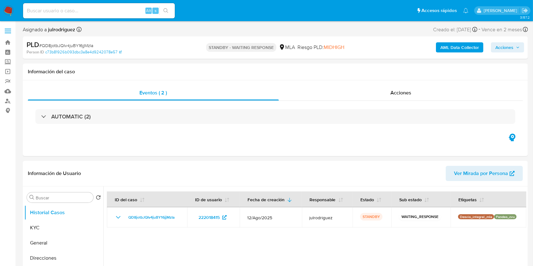
click at [96, 8] on input at bounding box center [99, 11] width 152 height 8
paste input "L7KxtDYhSELrk2IOSP2fXZ6B"
type input "L7KxtDYhSELrk2IOSP2fXZ6B"
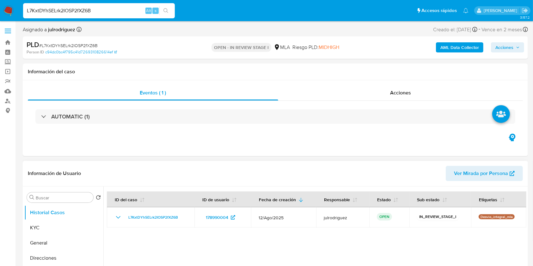
select select "10"
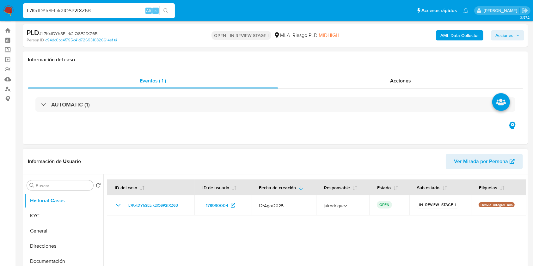
scroll to position [42, 0]
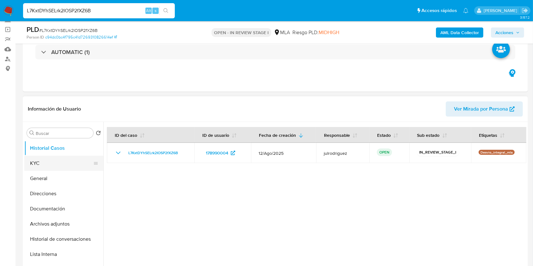
click at [49, 159] on button "KYC" at bounding box center [61, 163] width 74 height 15
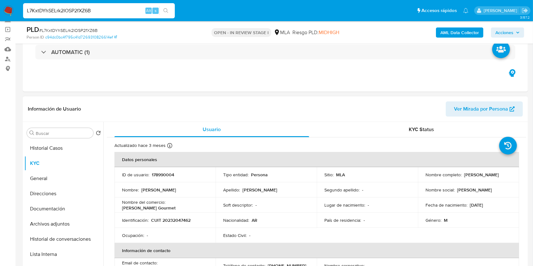
drag, startPoint x: 461, startPoint y: 174, endPoint x: 505, endPoint y: 176, distance: 44.3
click at [505, 176] on div "Nombre completo : Hernan Jose Bisbal" at bounding box center [468, 175] width 86 height 6
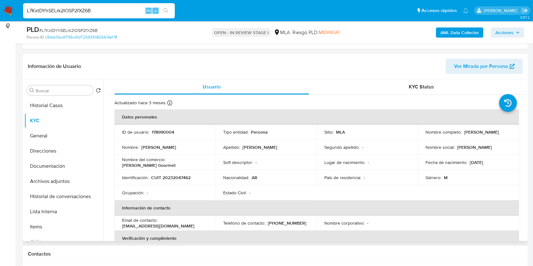
scroll to position [23, 0]
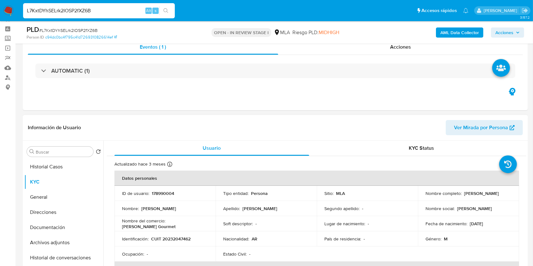
click at [162, 192] on p "178990004" at bounding box center [163, 194] width 22 height 6
copy p "178990004"
click at [74, 29] on span "# L7KxtDYhSELrk2IOSP2fXZ6B" at bounding box center [68, 30] width 58 height 6
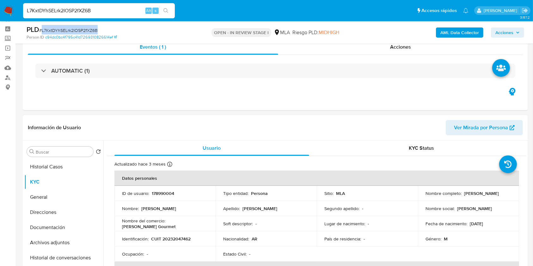
copy span "L7KxtDYhSELrk2IOSP2fXZ6B"
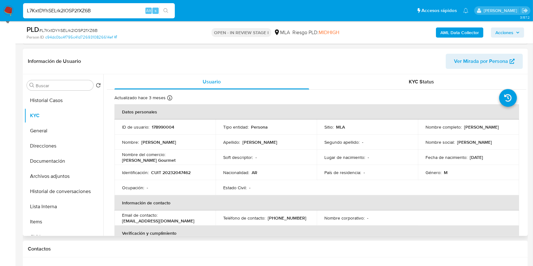
scroll to position [150, 0]
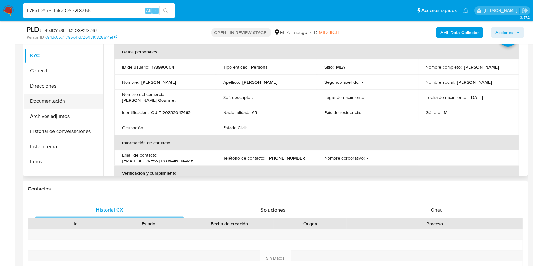
click at [55, 98] on button "Documentación" at bounding box center [61, 101] width 74 height 15
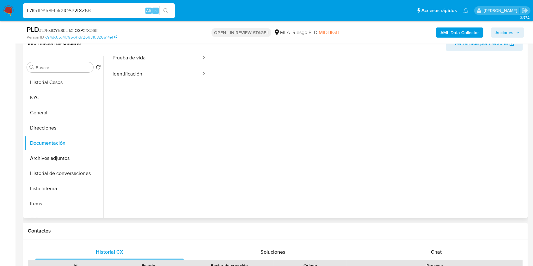
scroll to position [51, 0]
click at [437, 247] on div "Chat" at bounding box center [436, 252] width 148 height 15
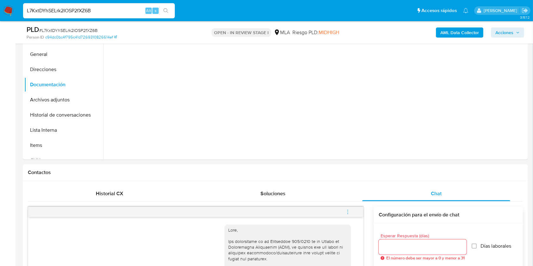
scroll to position [108, 0]
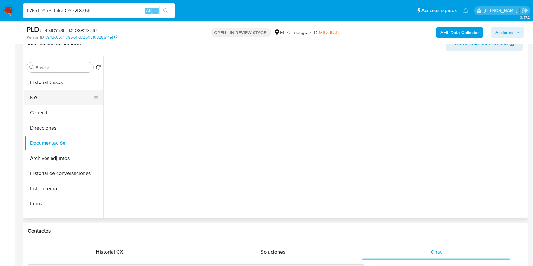
click at [25, 102] on button "KYC" at bounding box center [61, 97] width 74 height 15
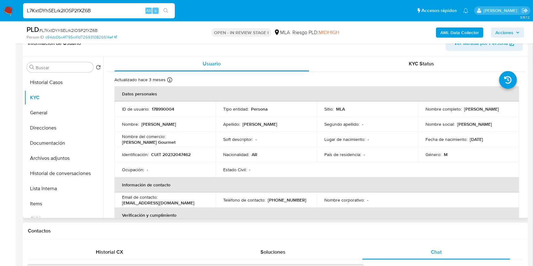
click at [172, 154] on p "CUIT 20232047462" at bounding box center [170, 155] width 39 height 6
copy p "20232047462"
click at [164, 109] on p "178990004" at bounding box center [163, 109] width 22 height 6
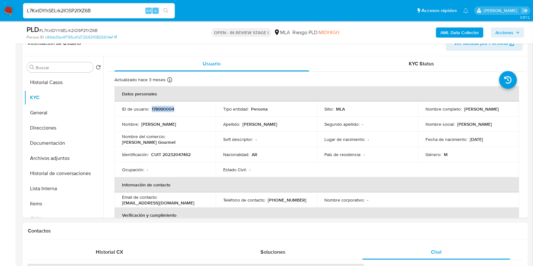
copy p "178990004"
drag, startPoint x: 461, startPoint y: 109, endPoint x: 505, endPoint y: 112, distance: 44.4
click at [505, 112] on td "Nombre completo : Hernan Jose Bisbal" at bounding box center [468, 108] width 101 height 15
copy div "Hernan Jose Bisbal"
copy div "[PERSON_NAME]"
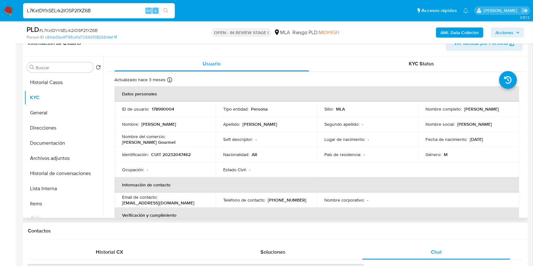
click at [177, 152] on p "CUIT 20232047462" at bounding box center [170, 155] width 39 height 6
copy p "20232047462"
click at [182, 152] on p "CUIT 20232047462" at bounding box center [170, 155] width 39 height 6
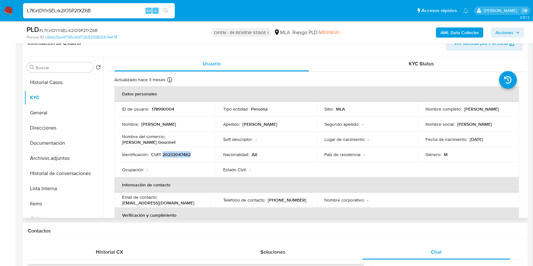
drag, startPoint x: 168, startPoint y: 141, endPoint x: 119, endPoint y: 140, distance: 49.3
click at [119, 140] on td "Nombre del comercio : Taffi del Valle Gourmet" at bounding box center [164, 139] width 101 height 15
copy p "Taffi del Valle Gourmet"
drag, startPoint x: 459, startPoint y: 109, endPoint x: 499, endPoint y: 111, distance: 39.5
click at [499, 111] on div "Nombre completo : Hernan Jose Bisbal" at bounding box center [468, 109] width 86 height 6
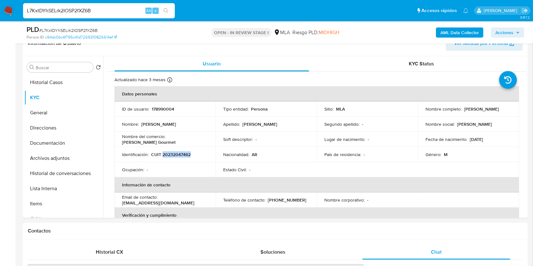
copy div "Hernan Jose Bisba"
drag, startPoint x: 162, startPoint y: 140, endPoint x: 119, endPoint y: 140, distance: 43.0
click at [119, 140] on td "Nombre del comercio : Taffi del Valle Gourmet" at bounding box center [164, 139] width 101 height 15
copy p "Taffi del Valle Gourmet"
click at [51, 136] on button "Documentación" at bounding box center [61, 143] width 74 height 15
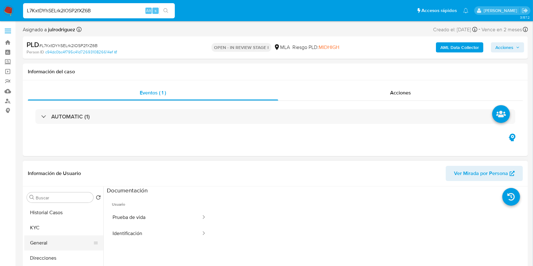
click at [40, 238] on button "General" at bounding box center [61, 242] width 74 height 15
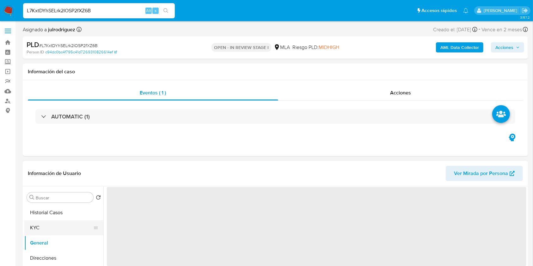
click at [41, 231] on button "KYC" at bounding box center [61, 227] width 74 height 15
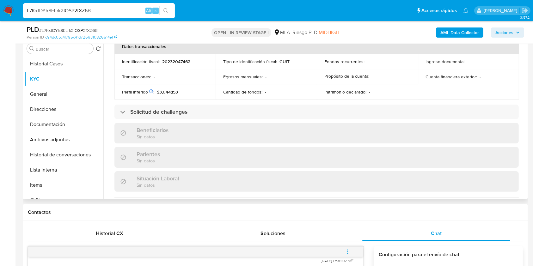
scroll to position [345, 0]
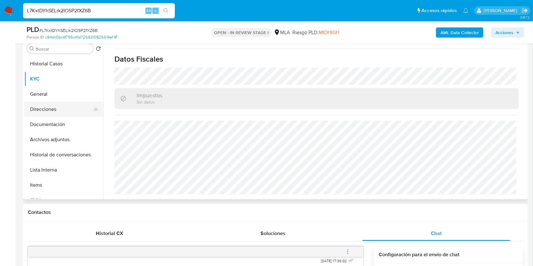
click at [42, 112] on button "Direcciones" at bounding box center [61, 109] width 74 height 15
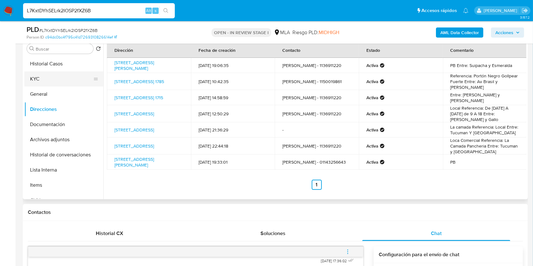
click at [65, 77] on button "KYC" at bounding box center [61, 78] width 74 height 15
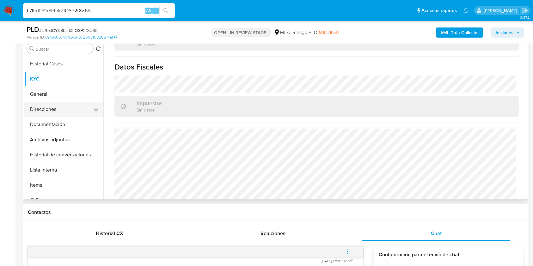
click at [55, 106] on button "Direcciones" at bounding box center [61, 109] width 74 height 15
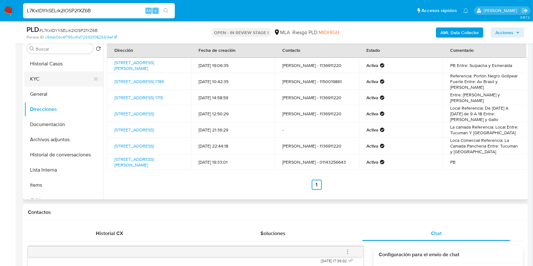
click at [65, 75] on button "KYC" at bounding box center [61, 78] width 74 height 15
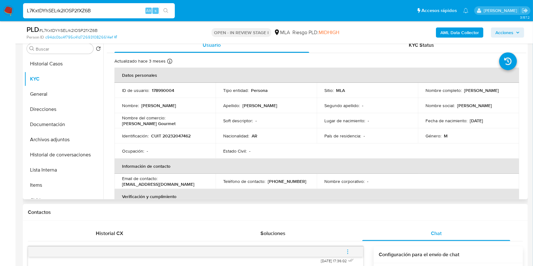
click at [181, 135] on p "CUIT 20232047462" at bounding box center [170, 136] width 39 height 6
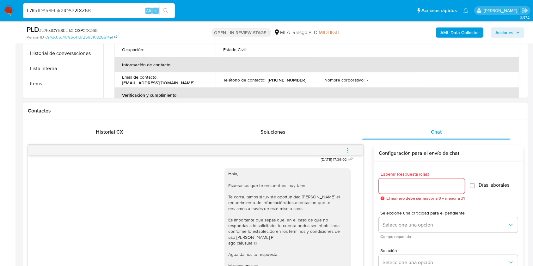
scroll to position [210, 0]
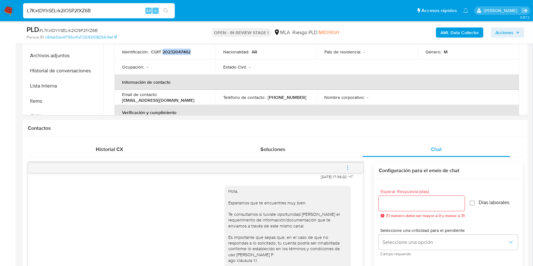
click at [347, 161] on span "menu-action" at bounding box center [348, 167] width 6 height 15
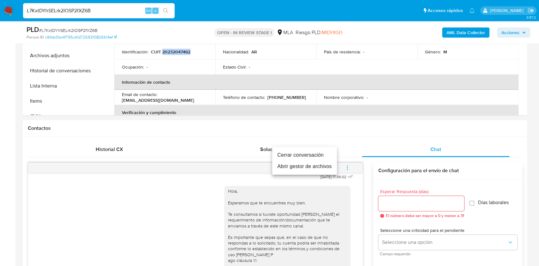
click at [288, 155] on li "Cerrar conversación" at bounding box center [304, 154] width 65 height 11
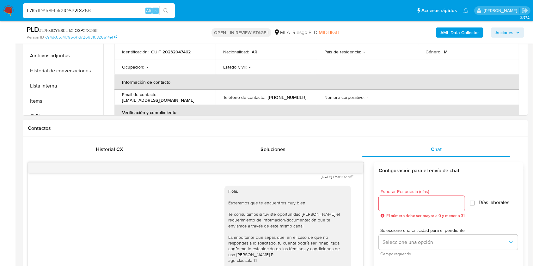
click at [253, 263] on div "Hola, Esperamos que te encuentres muy bien. Te consultamos si tuviste oportunid…" at bounding box center [287, 242] width 119 height 109
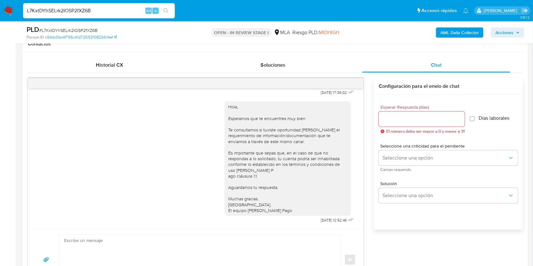
scroll to position [315, 0]
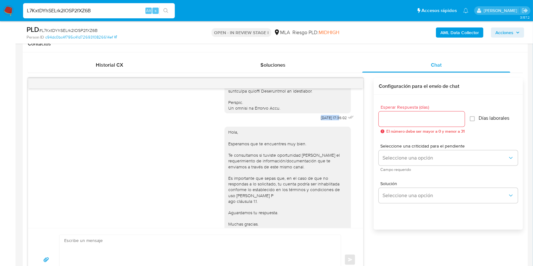
drag, startPoint x: 304, startPoint y: 128, endPoint x: 326, endPoint y: 130, distance: 22.2
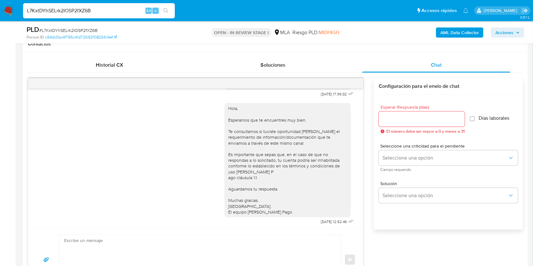
scroll to position [357, 0]
drag, startPoint x: 303, startPoint y: 222, endPoint x: 327, endPoint y: 221, distance: 23.4
click at [327, 221] on div "Hola, Esperamos que te encuentres muy bien. Te consultamos si tuviste oportunid…" at bounding box center [289, 161] width 131 height 128
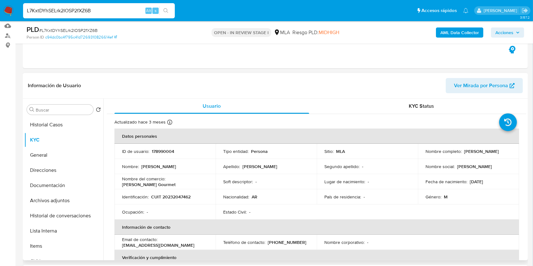
scroll to position [84, 0]
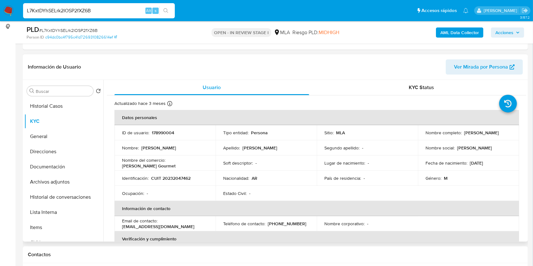
click at [171, 179] on p "CUIT 20232047462" at bounding box center [170, 178] width 39 height 6
click at [176, 176] on p "CUIT 20232047462" at bounding box center [170, 178] width 39 height 6
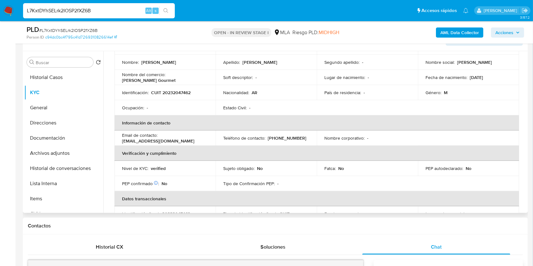
scroll to position [8, 0]
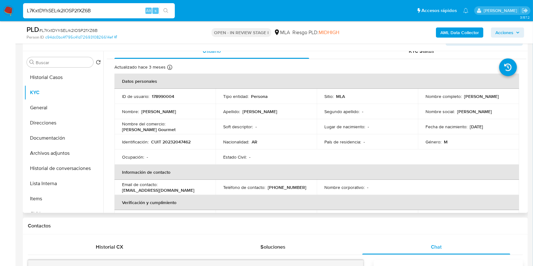
click at [159, 94] on p "178990004" at bounding box center [163, 97] width 22 height 6
click at [86, 27] on span "# L7KxtDYhSELrk2IOSP2fXZ6B" at bounding box center [68, 30] width 58 height 6
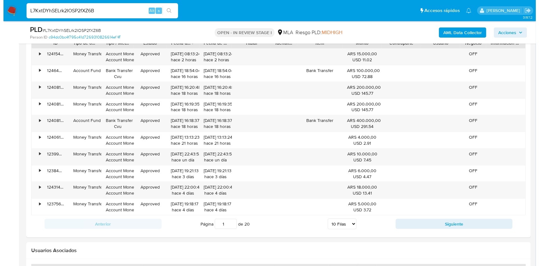
scroll to position [1236, 0]
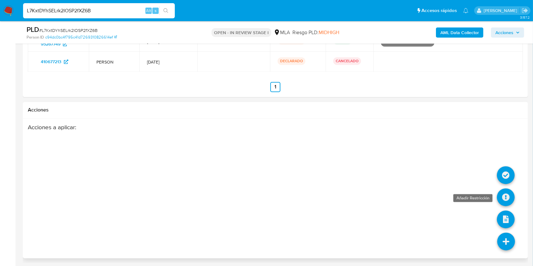
click at [499, 196] on icon at bounding box center [506, 197] width 18 height 18
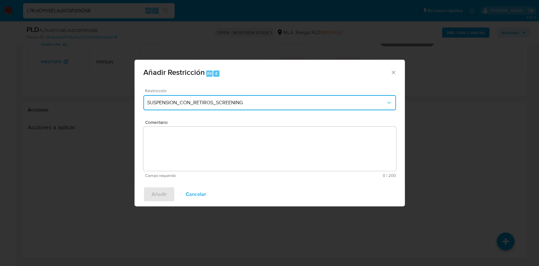
click at [175, 105] on span "SUSPENSION_CON_RETIROS_SCREENING" at bounding box center [266, 103] width 239 height 6
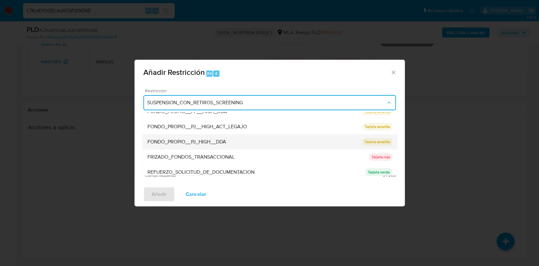
scroll to position [134, 0]
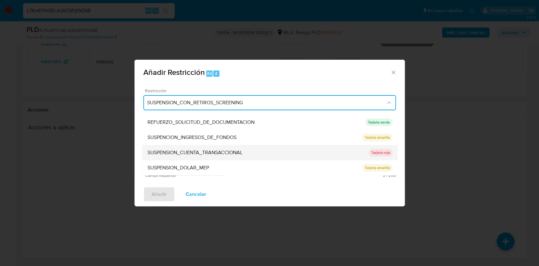
click at [183, 152] on span "SUSPENSION_CUENTA_TRANSACCIONAL" at bounding box center [194, 152] width 95 height 6
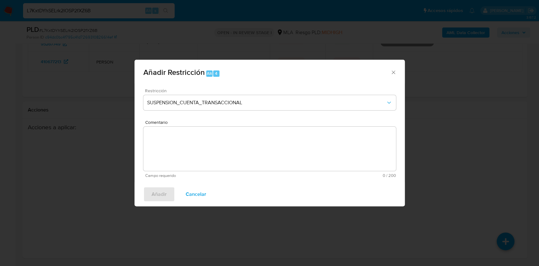
click at [203, 148] on textarea "Comentario" at bounding box center [269, 149] width 253 height 44
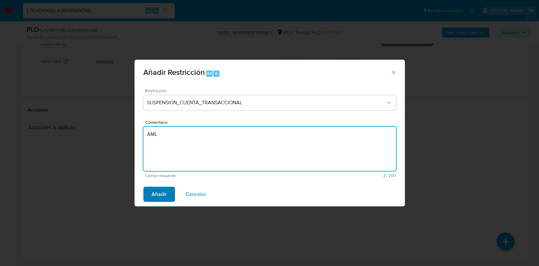
type textarea "AML"
click at [149, 191] on button "Añadir" at bounding box center [159, 194] width 32 height 15
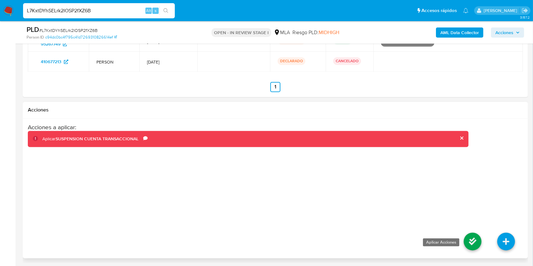
click at [473, 241] on icon at bounding box center [473, 242] width 18 height 18
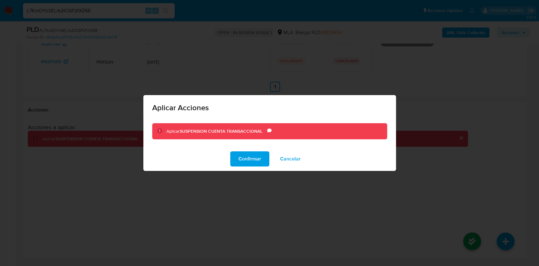
click at [252, 162] on span "Confirmar" at bounding box center [250, 159] width 23 height 14
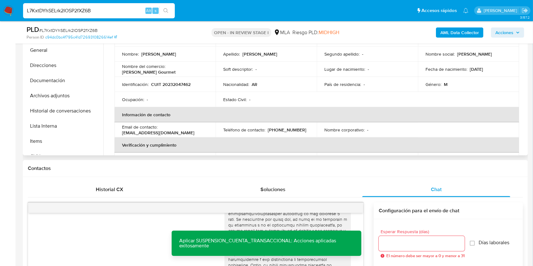
scroll to position [140, 0]
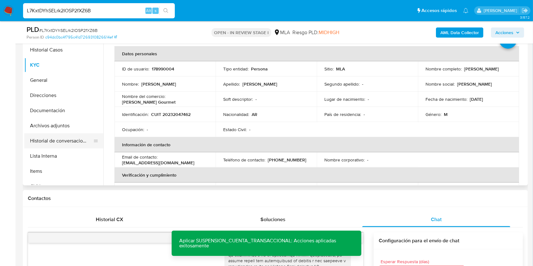
click at [62, 142] on button "Historial de conversaciones" at bounding box center [61, 140] width 74 height 15
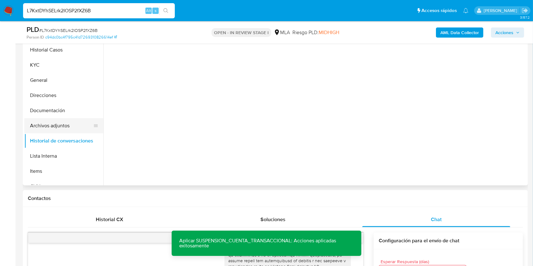
scroll to position [0, 0]
click at [52, 124] on button "Archivos adjuntos" at bounding box center [61, 125] width 74 height 15
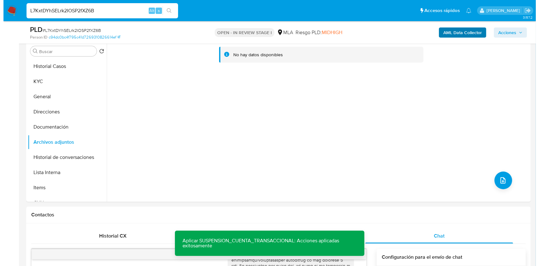
scroll to position [98, 0]
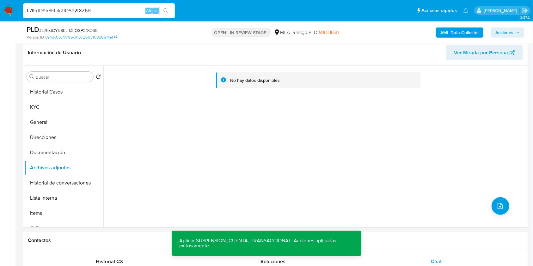
click at [450, 34] on b "AML Data Collector" at bounding box center [459, 32] width 39 height 10
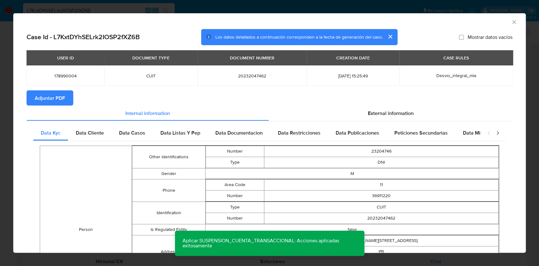
click at [66, 97] on button "Adjuntar PDF" at bounding box center [50, 97] width 47 height 15
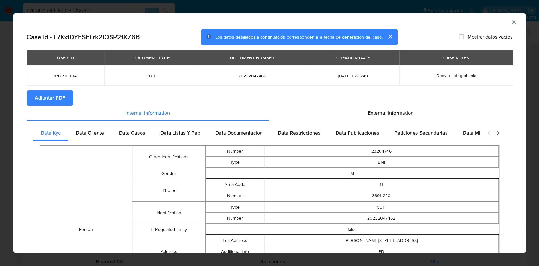
click at [511, 22] on icon "Cerrar ventana" at bounding box center [514, 22] width 6 height 6
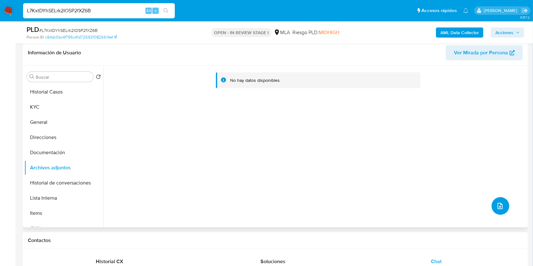
click at [496, 204] on icon "upload-file" at bounding box center [500, 206] width 8 height 8
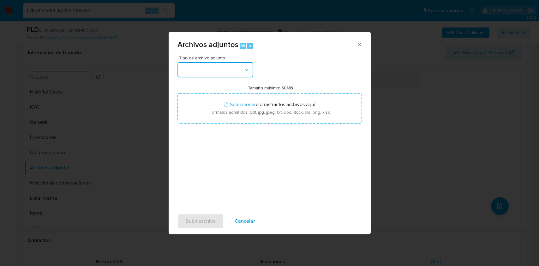
click at [206, 76] on button "button" at bounding box center [216, 69] width 76 height 15
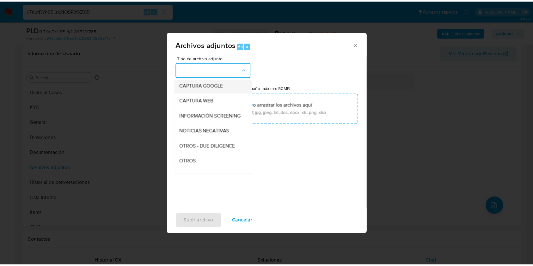
scroll to position [84, 0]
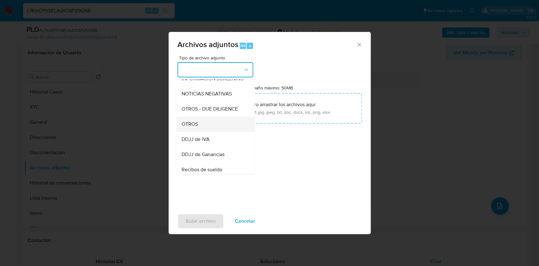
click at [207, 132] on div "OTROS" at bounding box center [213, 124] width 64 height 15
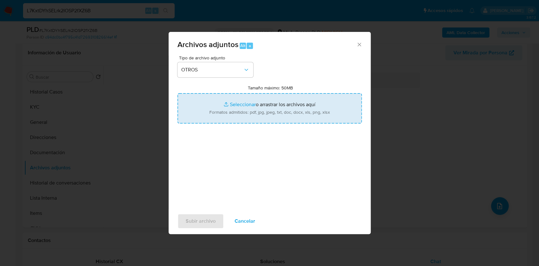
click at [275, 101] on input "Tamaño máximo: 50MB Seleccionar archivos" at bounding box center [270, 108] width 185 height 30
type input "C:\fakepath\Hernan Jose Bisbal - NOSIS - AGOSTO 2025.pdf"
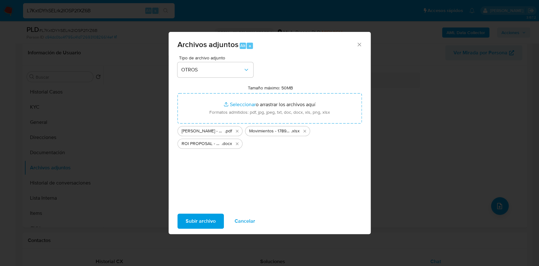
click at [208, 222] on span "Subir archivo" at bounding box center [201, 221] width 30 height 14
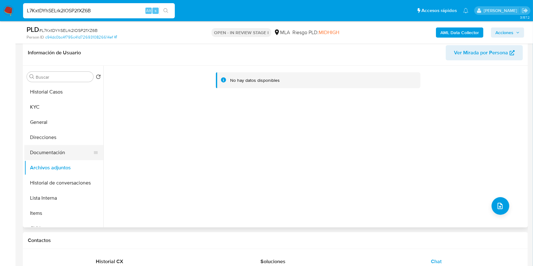
click at [66, 153] on button "Documentación" at bounding box center [61, 152] width 74 height 15
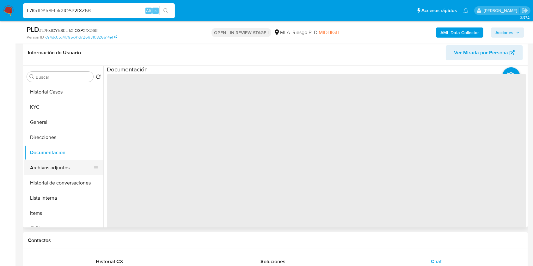
click at [63, 168] on button "Archivos adjuntos" at bounding box center [61, 167] width 74 height 15
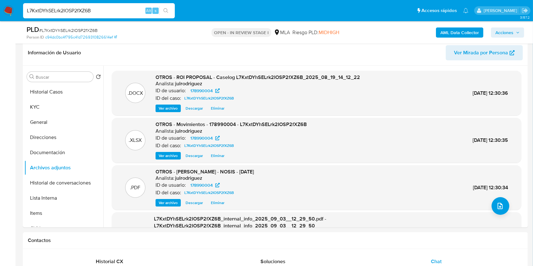
click at [501, 35] on span "Acciones" at bounding box center [504, 32] width 18 height 10
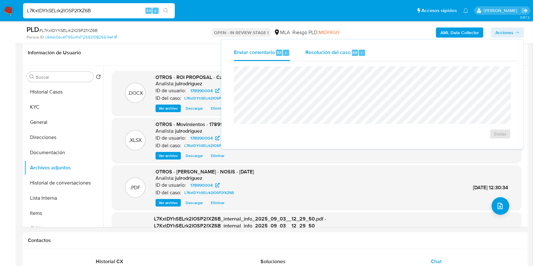
click at [343, 55] on span "Resolución del caso" at bounding box center [327, 52] width 45 height 7
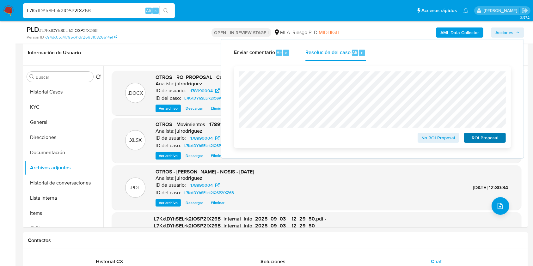
click at [466, 131] on div "No ROI Proposal ROI Proposal" at bounding box center [372, 106] width 267 height 71
click at [480, 137] on span "ROI Proposal" at bounding box center [484, 137] width 33 height 9
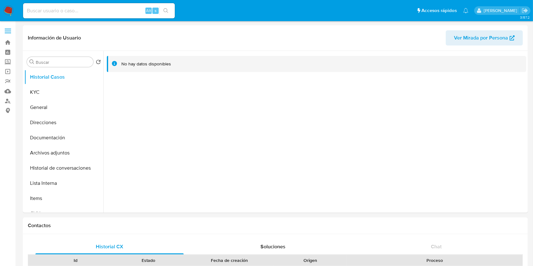
select select "10"
click at [61, 88] on button "KYC" at bounding box center [61, 92] width 74 height 15
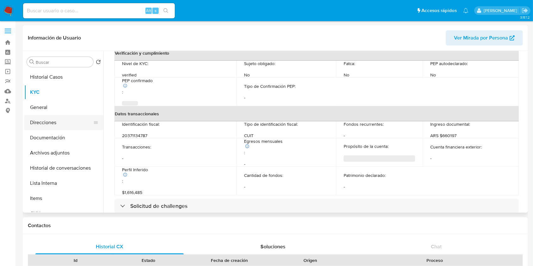
scroll to position [318, 0]
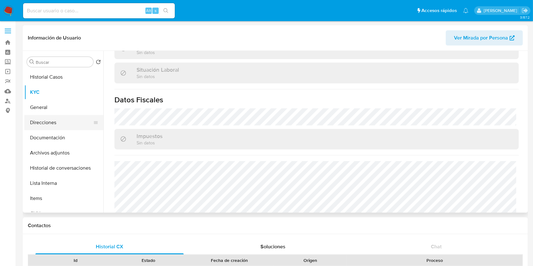
click at [53, 118] on button "Direcciones" at bounding box center [61, 122] width 74 height 15
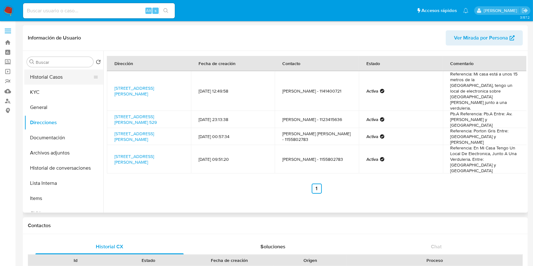
click at [63, 77] on button "Historial Casos" at bounding box center [61, 77] width 74 height 15
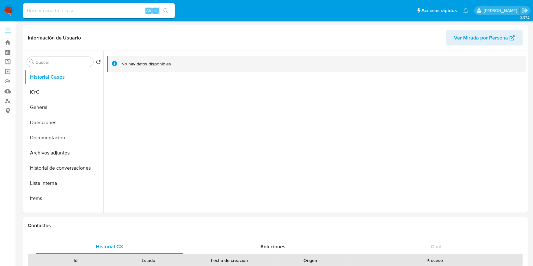
select select "10"
click at [49, 90] on button "KYC" at bounding box center [61, 92] width 74 height 15
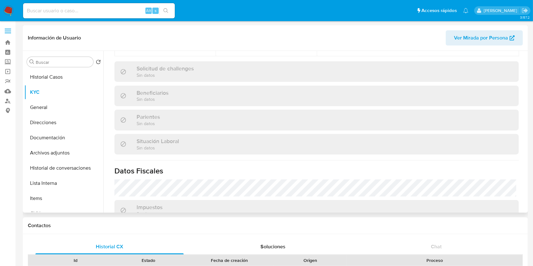
scroll to position [333, 0]
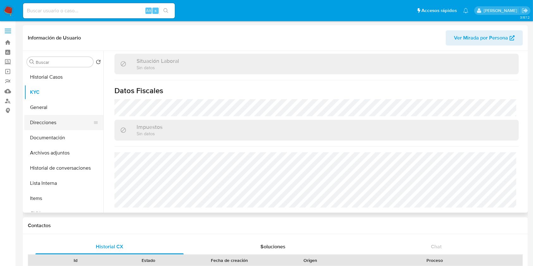
click at [51, 125] on button "Direcciones" at bounding box center [61, 122] width 74 height 15
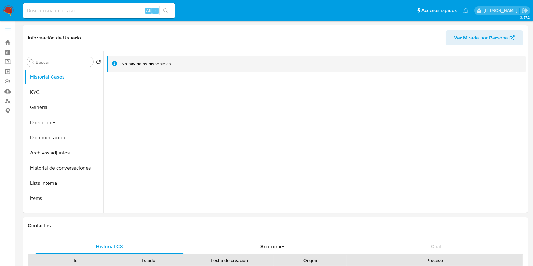
select select "10"
click at [64, 85] on button "KYC" at bounding box center [61, 92] width 74 height 15
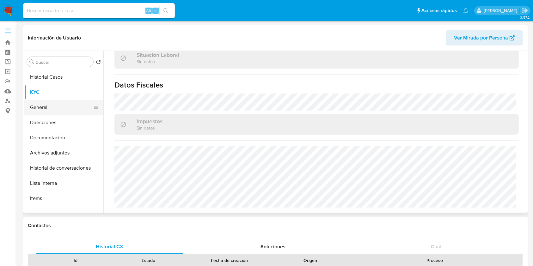
scroll to position [326, 0]
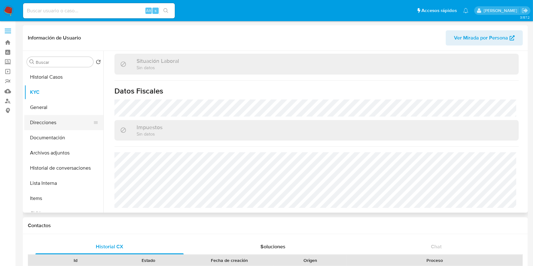
click at [56, 118] on button "Direcciones" at bounding box center [61, 122] width 74 height 15
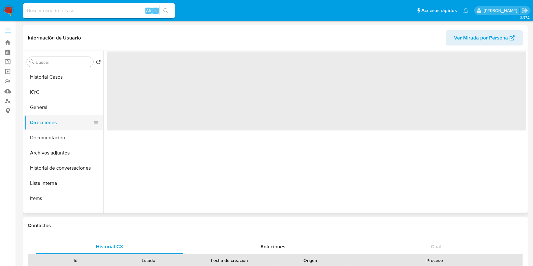
scroll to position [0, 0]
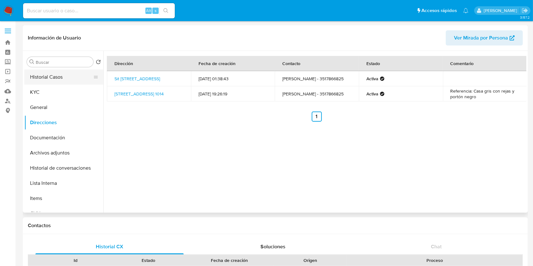
click at [60, 75] on button "Historial Casos" at bounding box center [61, 77] width 74 height 15
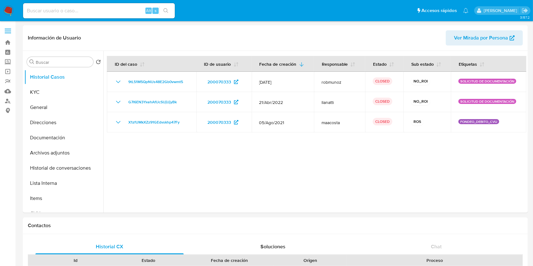
select select "10"
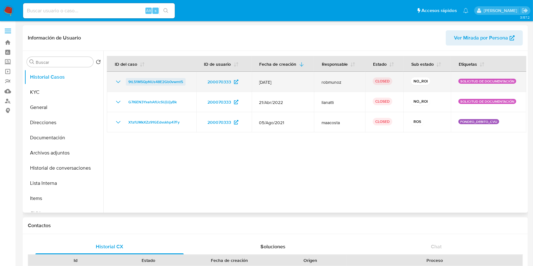
click at [133, 84] on span "9tL51M5QpNUs48E2Gb0vwmt5" at bounding box center [155, 82] width 55 height 8
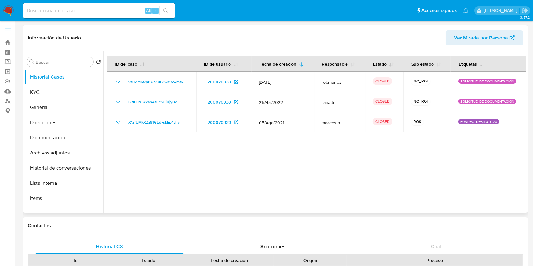
drag, startPoint x: 39, startPoint y: 91, endPoint x: 104, endPoint y: 112, distance: 69.1
click at [39, 91] on button "KYC" at bounding box center [63, 92] width 79 height 15
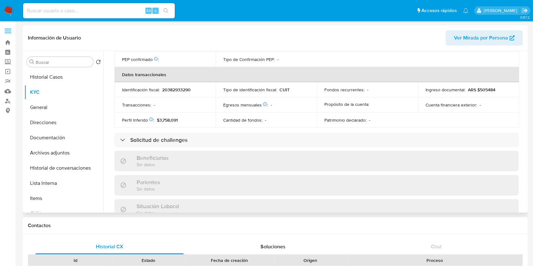
scroll to position [326, 0]
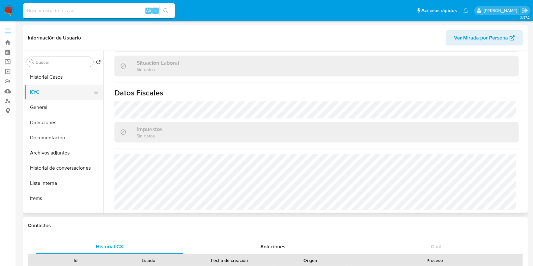
click at [56, 118] on button "Direcciones" at bounding box center [63, 122] width 79 height 15
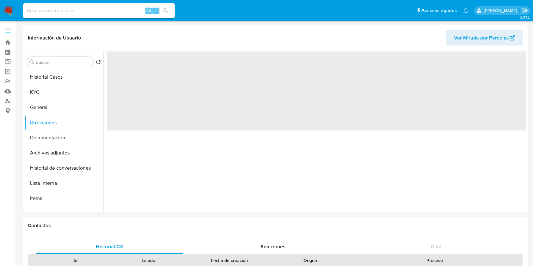
scroll to position [0, 0]
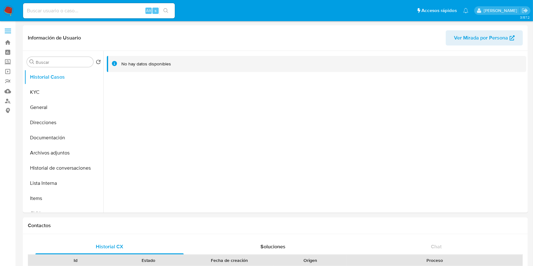
select select "10"
click at [56, 88] on button "KYC" at bounding box center [61, 92] width 74 height 15
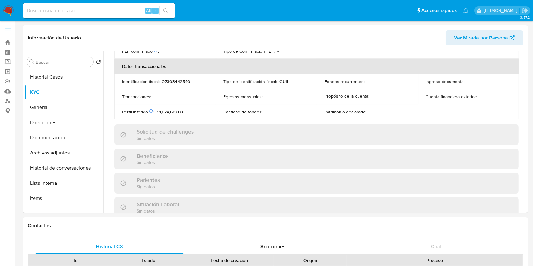
scroll to position [333, 0]
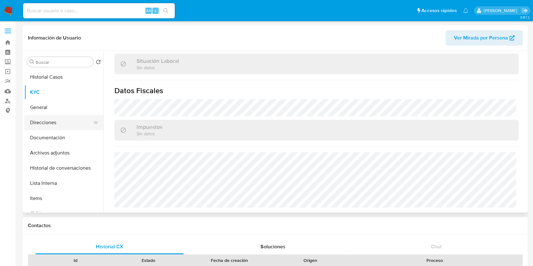
click at [55, 120] on button "Direcciones" at bounding box center [61, 122] width 74 height 15
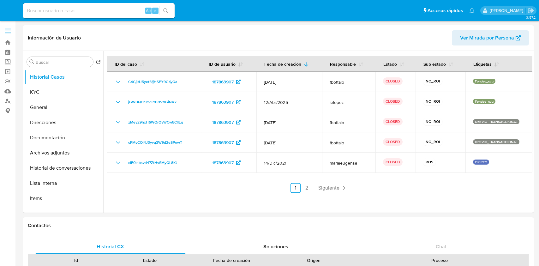
select select "10"
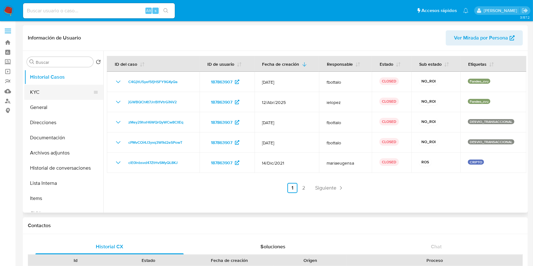
click at [38, 91] on button "KYC" at bounding box center [61, 92] width 74 height 15
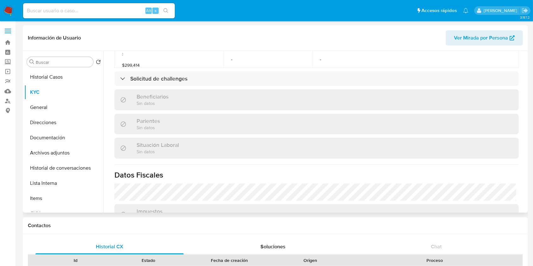
scroll to position [339, 0]
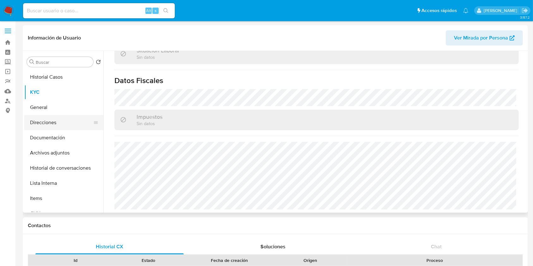
click at [44, 126] on button "Direcciones" at bounding box center [61, 122] width 74 height 15
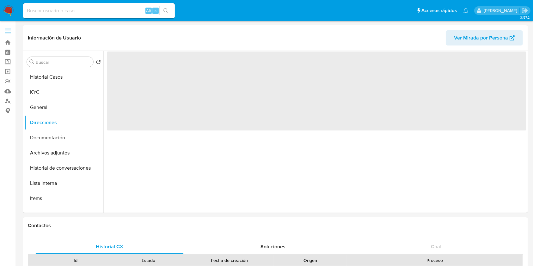
scroll to position [0, 0]
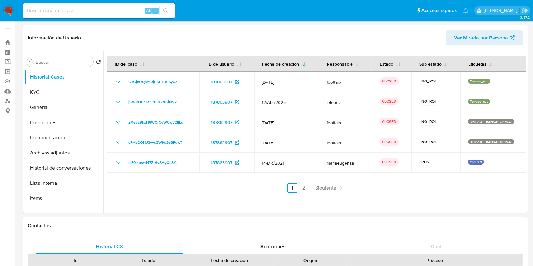
select select "10"
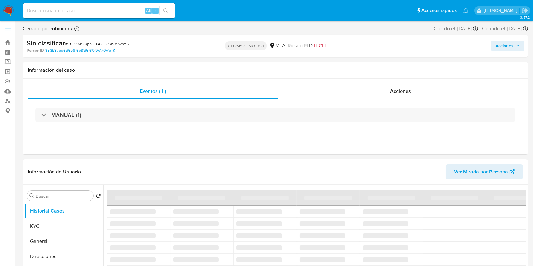
select select "10"
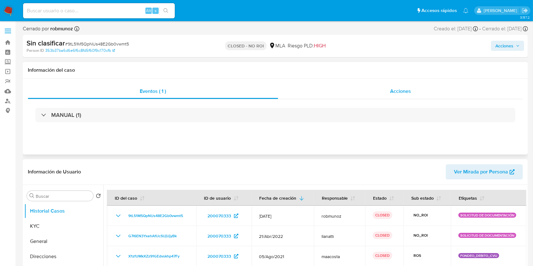
click at [396, 94] on span "Acciones" at bounding box center [400, 91] width 21 height 7
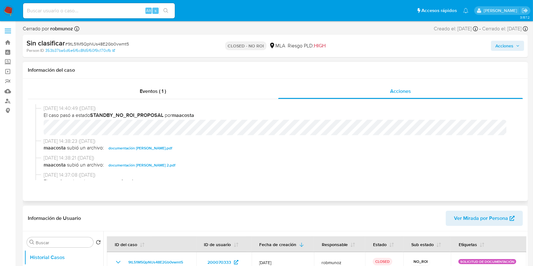
scroll to position [84, 0]
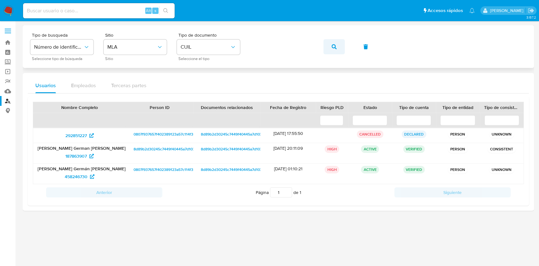
click at [327, 46] on button "button" at bounding box center [334, 46] width 21 height 15
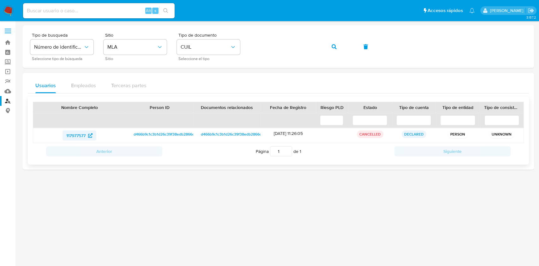
click at [82, 131] on span "117977577" at bounding box center [75, 136] width 19 height 10
click at [332, 47] on icon "button" at bounding box center [334, 46] width 5 height 5
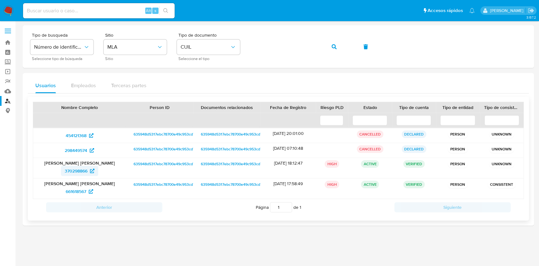
click at [71, 170] on span "370298866" at bounding box center [76, 171] width 23 height 10
click at [339, 46] on button "button" at bounding box center [334, 46] width 21 height 15
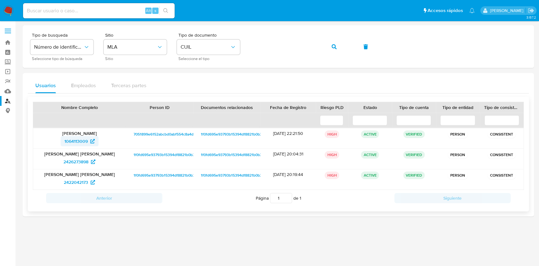
click at [82, 141] on span "1064113009" at bounding box center [75, 141] width 23 height 10
click at [332, 46] on icon "button" at bounding box center [334, 46] width 5 height 5
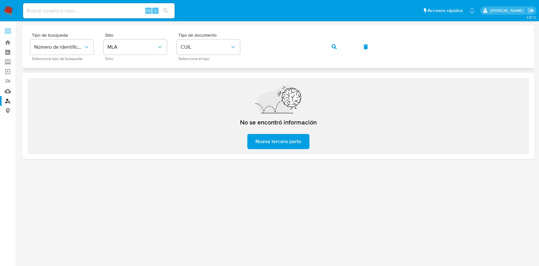
click at [333, 49] on span "button" at bounding box center [334, 47] width 5 height 14
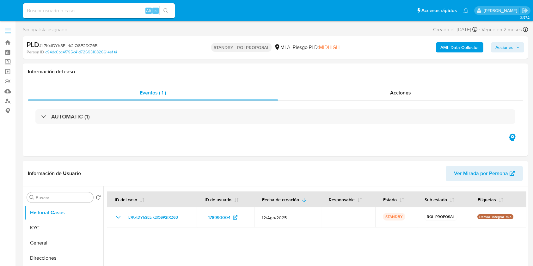
select select "10"
click at [83, 9] on input at bounding box center [99, 11] width 152 height 8
paste input "Nblo9SNLnV4XyFIa0YkR1tN0"
type input "Nblo9SNLnV4XyFIa0YkR1tN0"
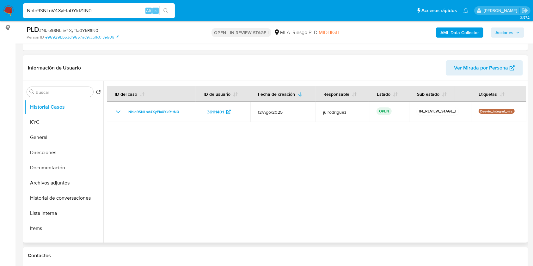
scroll to position [84, 0]
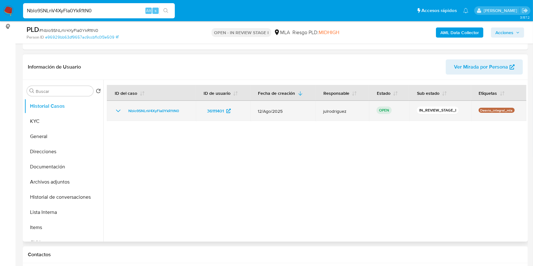
select select "10"
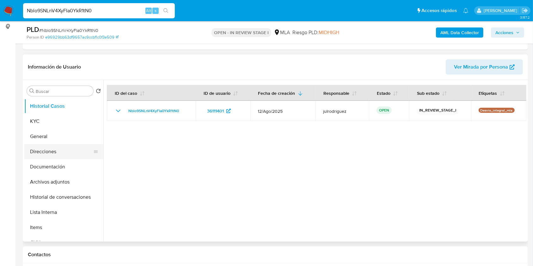
drag, startPoint x: 58, startPoint y: 118, endPoint x: 86, endPoint y: 156, distance: 47.2
click at [57, 118] on button "KYC" at bounding box center [63, 121] width 79 height 15
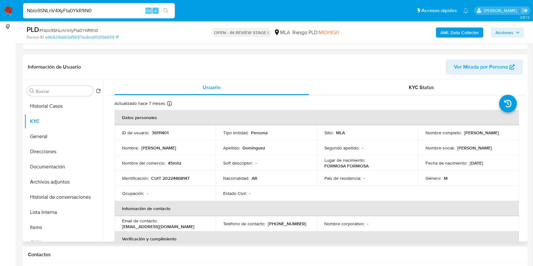
drag, startPoint x: 422, startPoint y: 135, endPoint x: 491, endPoint y: 135, distance: 69.2
click at [491, 135] on td "Nombre completo : Sergio Adrian Dominguez" at bounding box center [468, 132] width 101 height 15
copy p "Sergio Adrian Dominguez"
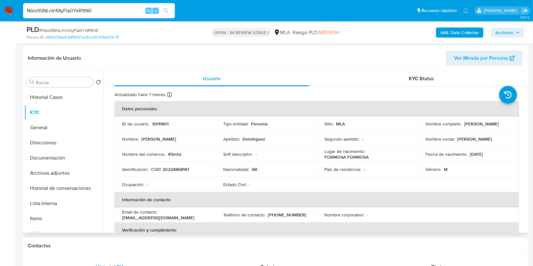
scroll to position [66, 0]
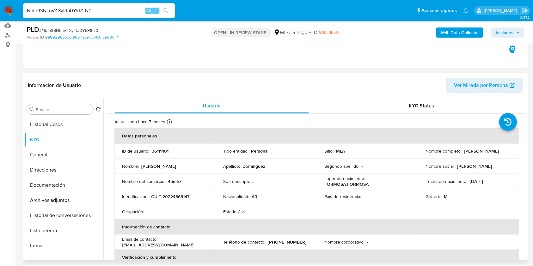
click at [157, 150] on p "36111401" at bounding box center [160, 151] width 17 height 6
copy p "36111401"
click at [83, 31] on span "# Nblo9SNLnV4XyFIa0YkR1tN0" at bounding box center [68, 30] width 59 height 6
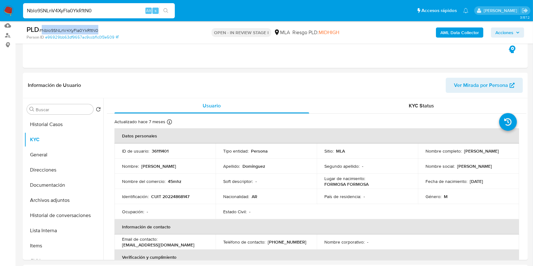
copy span "Nblo9SNLnV4XyFIa0YkR1tN0"
click at [182, 192] on td "Identificación : CUIT 20224868147" at bounding box center [164, 196] width 101 height 15
click at [182, 196] on p "CUIT 20224868147" at bounding box center [170, 197] width 38 height 6
copy p "20224868147"
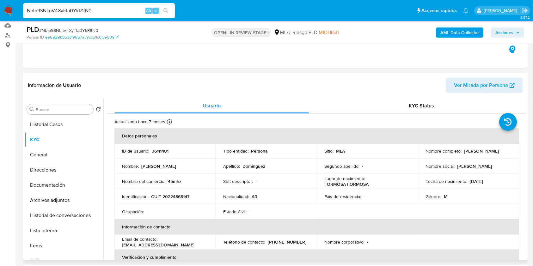
click at [161, 148] on p "36111401" at bounding box center [160, 151] width 17 height 6
copy p "36111401"
click at [55, 181] on button "Documentación" at bounding box center [61, 185] width 74 height 15
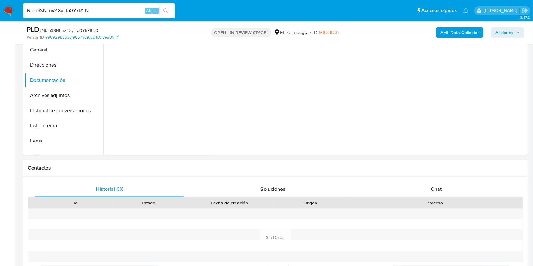
scroll to position [276, 0]
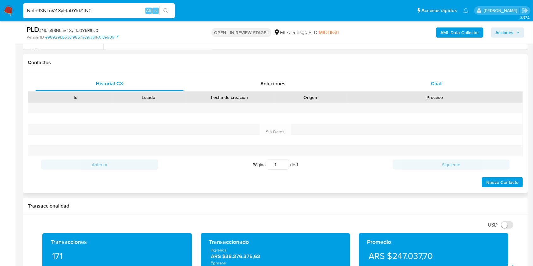
click at [434, 89] on div "Chat" at bounding box center [436, 83] width 148 height 15
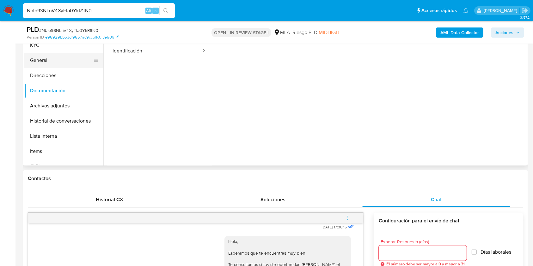
scroll to position [108, 0]
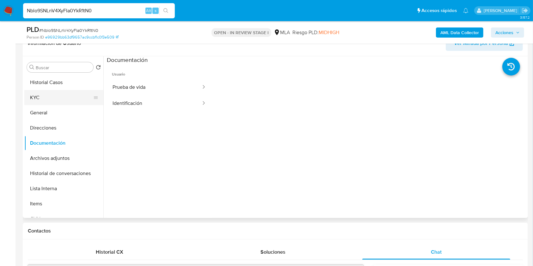
click at [43, 90] on button "KYC" at bounding box center [61, 97] width 74 height 15
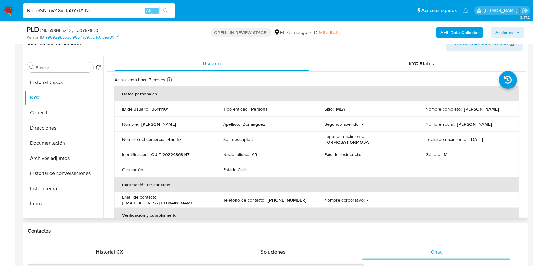
drag, startPoint x: 423, startPoint y: 114, endPoint x: 489, endPoint y: 110, distance: 66.2
click at [489, 110] on td "Nombre completo : Sergio Adrian Dominguez" at bounding box center [468, 108] width 101 height 15
copy p "[PERSON_NAME]"
click at [180, 155] on p "CUIT 20224868147" at bounding box center [170, 155] width 38 height 6
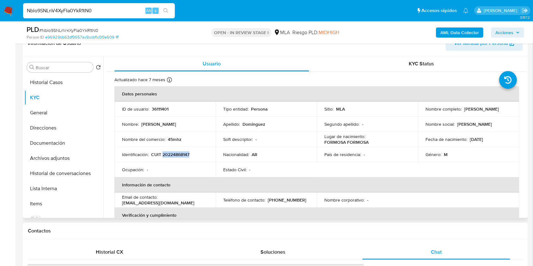
click at [180, 155] on p "CUIT 20224868147" at bounding box center [170, 155] width 38 height 6
copy p "20224868147"
click at [65, 140] on button "Documentación" at bounding box center [61, 143] width 74 height 15
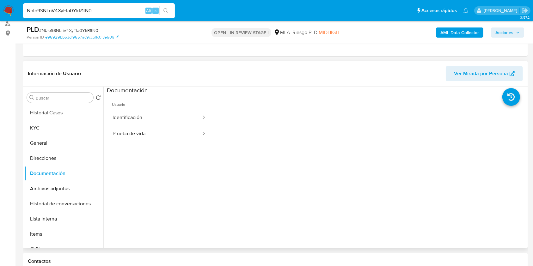
scroll to position [23, 0]
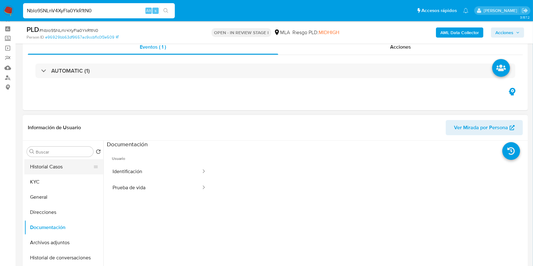
click at [56, 167] on button "Historial Casos" at bounding box center [61, 166] width 74 height 15
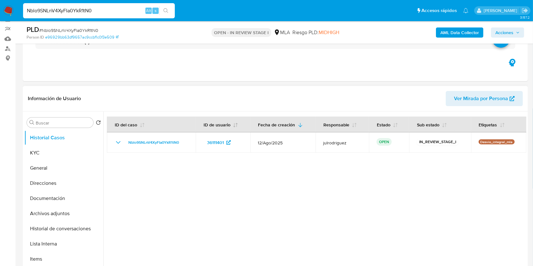
scroll to position [66, 0]
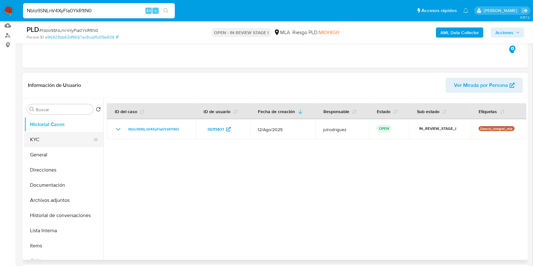
click at [59, 140] on button "KYC" at bounding box center [61, 139] width 74 height 15
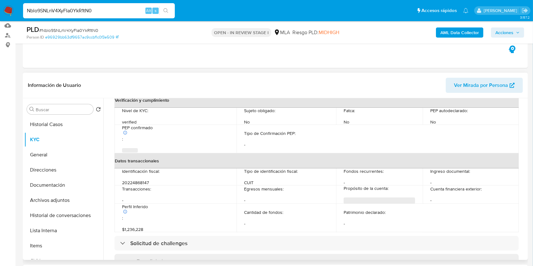
scroll to position [318, 0]
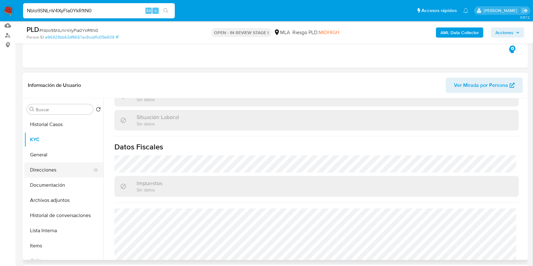
click at [34, 168] on button "Direcciones" at bounding box center [61, 169] width 74 height 15
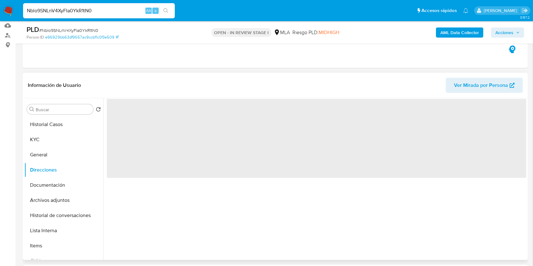
scroll to position [0, 0]
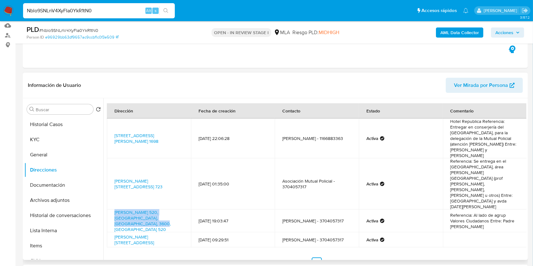
drag, startPoint x: 178, startPoint y: 185, endPoint x: 110, endPoint y: 183, distance: 67.3
click at [110, 210] on td "José María Uriburu 520, Formosa, Formosa, 3600, Argentina 520" at bounding box center [149, 221] width 84 height 23
copy link "José María Uriburu 520, Formosa, Formosa, 3600, Argentina 520"
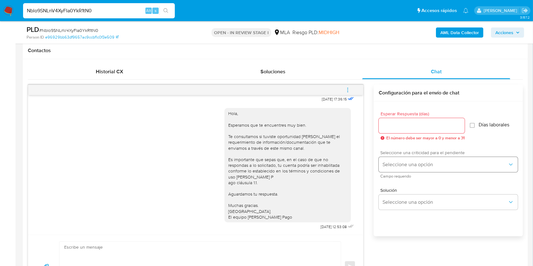
scroll to position [319, 0]
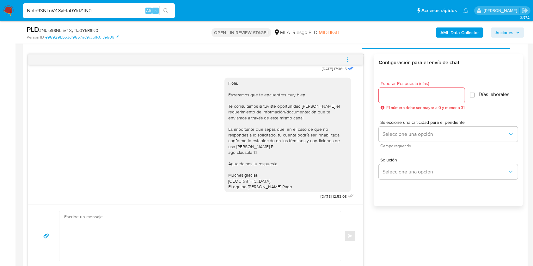
click at [394, 101] on div at bounding box center [422, 95] width 86 height 15
click at [394, 96] on input "Esperar Respuesta (días)" at bounding box center [422, 95] width 86 height 8
type input "3"
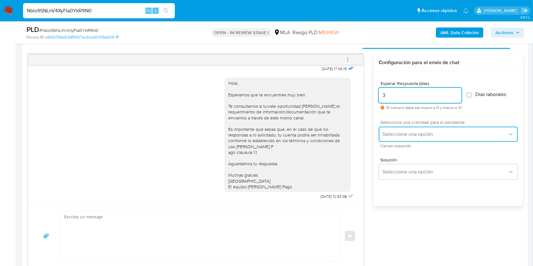
click at [396, 130] on button "Seleccione una opción" at bounding box center [448, 134] width 139 height 15
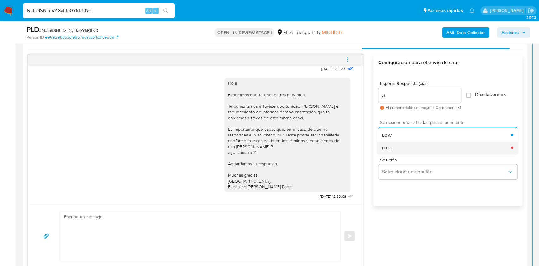
click at [396, 145] on div "HIGH" at bounding box center [446, 147] width 129 height 13
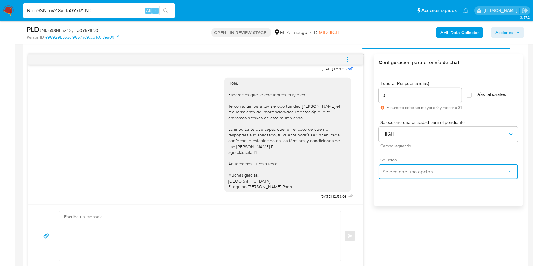
click at [399, 172] on span "Seleccione una opción" at bounding box center [444, 172] width 125 height 6
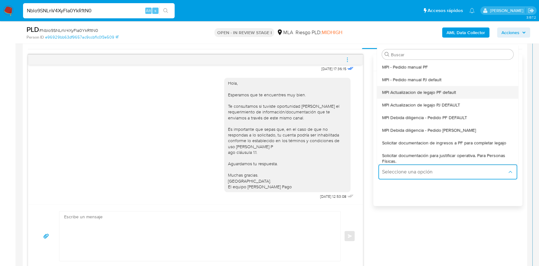
click at [435, 91] on span "MPI Actualizacion de legajo PF default" at bounding box center [419, 92] width 74 height 6
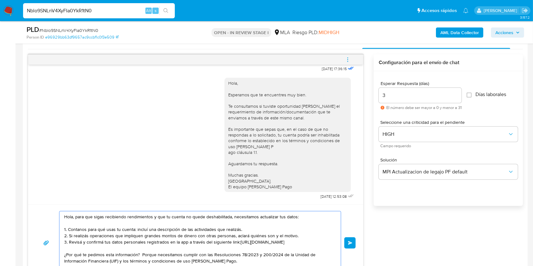
scroll to position [19, 0]
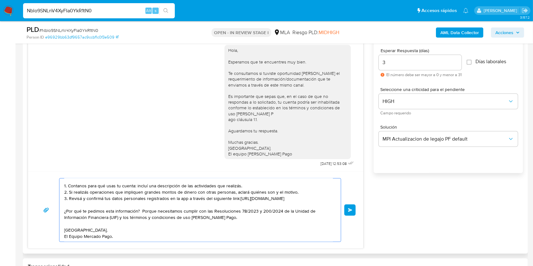
drag, startPoint x: 81, startPoint y: 220, endPoint x: 235, endPoint y: 197, distance: 156.5
type textarea "Hola, para que sigas recibiendo rendimientos y que tu cuenta no quede deshabili…"
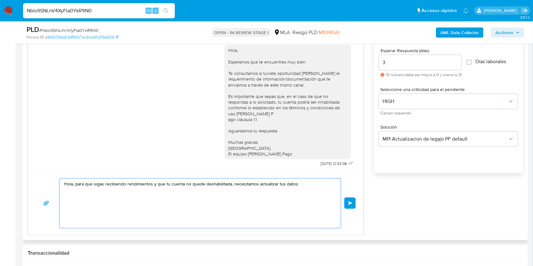
scroll to position [0, 0]
drag, startPoint x: 125, startPoint y: 194, endPoint x: 0, endPoint y: 148, distance: 133.0
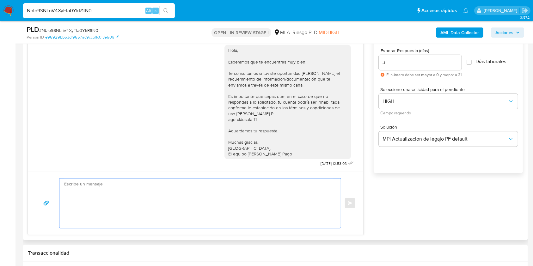
paste textarea "Buenas tardes, Queremos aclararte que la Resolución General ARCA 5696/2025 indi…"
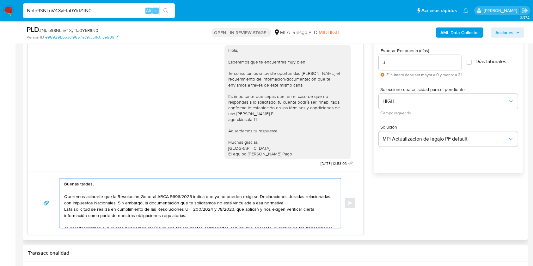
scroll to position [62, 0]
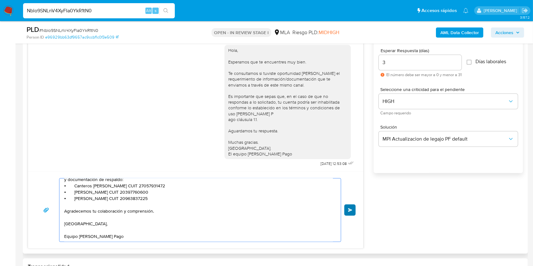
type textarea "Buenas tardes, Queremos aclararte que la Resolución General ARCA 5696/2025 indi…"
click at [354, 210] on button "Enviar" at bounding box center [349, 209] width 11 height 11
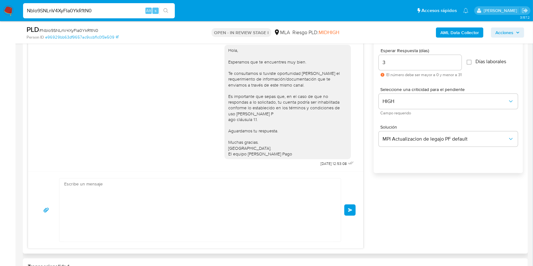
scroll to position [513, 0]
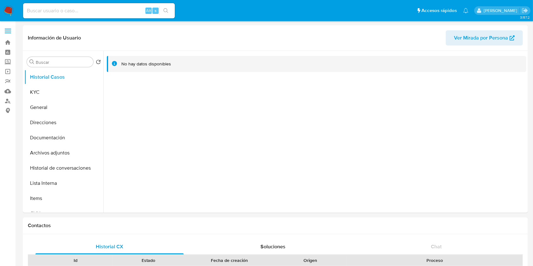
select select "10"
click at [67, 88] on button "KYC" at bounding box center [61, 92] width 74 height 15
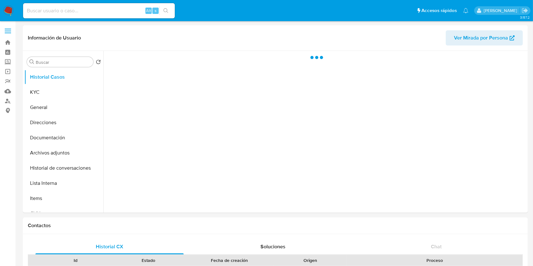
select select "10"
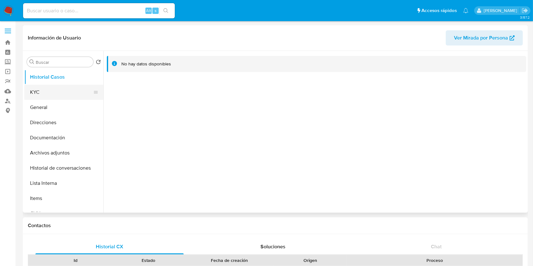
click at [42, 91] on button "KYC" at bounding box center [61, 92] width 74 height 15
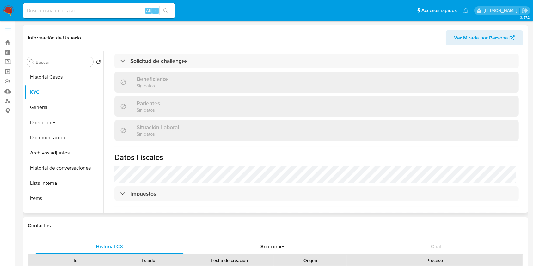
scroll to position [168, 0]
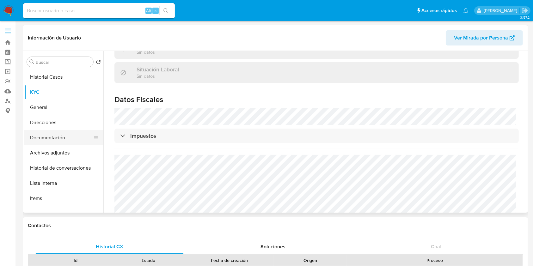
click at [52, 136] on button "Documentación" at bounding box center [61, 137] width 74 height 15
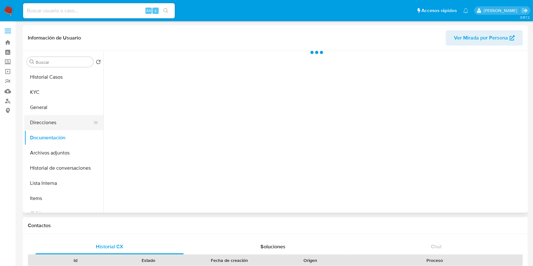
scroll to position [0, 0]
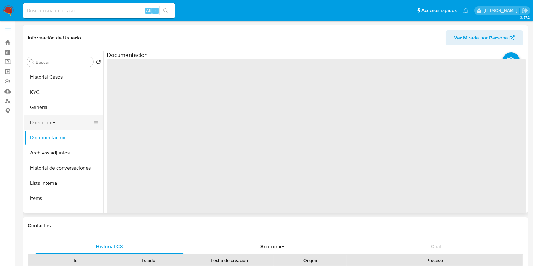
click at [49, 129] on button "Direcciones" at bounding box center [61, 122] width 74 height 15
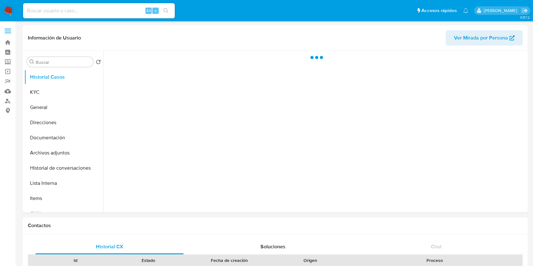
select select "10"
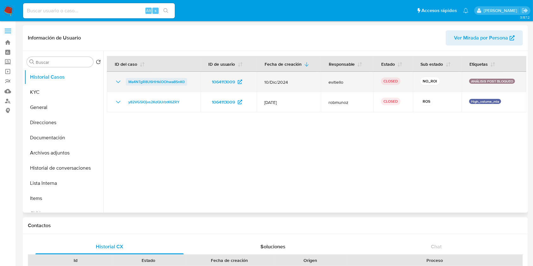
click at [172, 80] on span "Ma4NTgR8U6HHkiOOhwa8SnK0" at bounding box center [156, 82] width 56 height 8
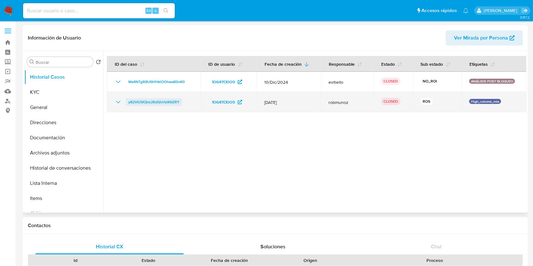
click at [119, 101] on icon "Mostrar/Ocultar" at bounding box center [118, 102] width 8 height 8
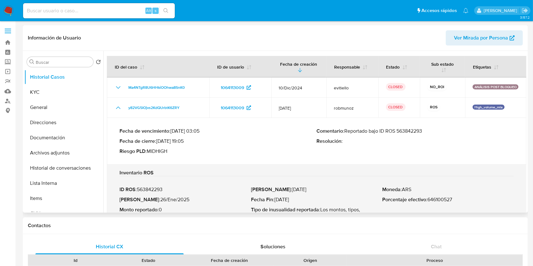
click at [418, 131] on p "Comentario : Reportado bajo ID ROS 563842293" at bounding box center [415, 131] width 197 height 6
click at [70, 90] on button "KYC" at bounding box center [61, 92] width 74 height 15
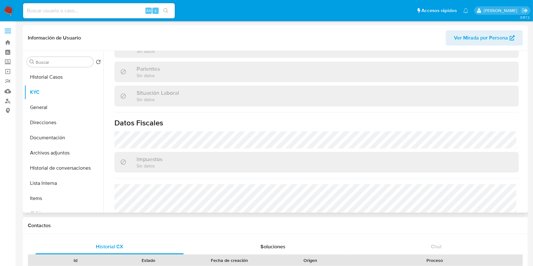
scroll to position [295, 0]
click at [56, 102] on button "General" at bounding box center [61, 107] width 74 height 15
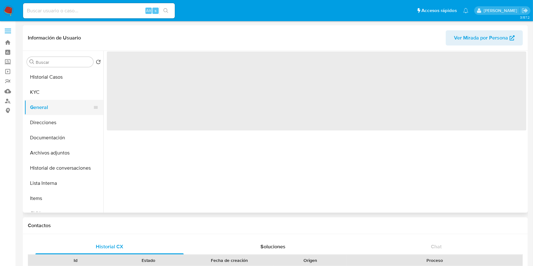
scroll to position [0, 0]
click at [57, 117] on button "Direcciones" at bounding box center [61, 122] width 74 height 15
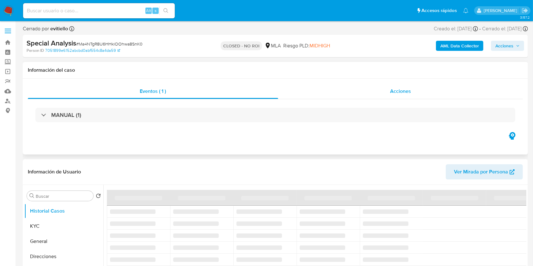
click at [375, 95] on div "Acciones" at bounding box center [400, 91] width 245 height 15
select select "10"
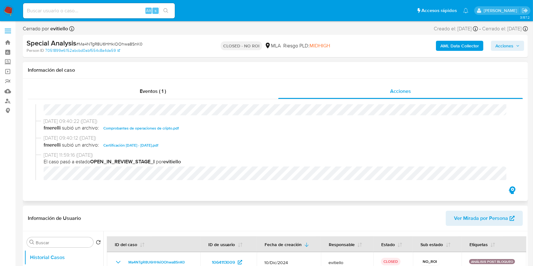
scroll to position [84, 0]
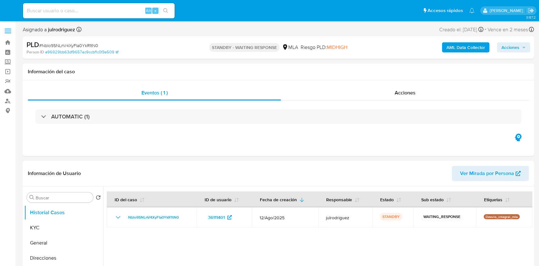
select select "10"
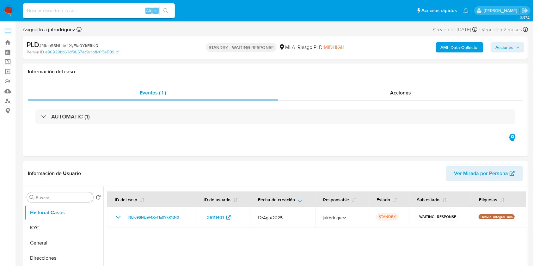
click at [88, 13] on input at bounding box center [99, 11] width 152 height 8
paste input "ysHNV2xT5uhn4TWRnJ0jomWn"
type input "ysHNV2xT5uhn4TWRnJ0jomWn"
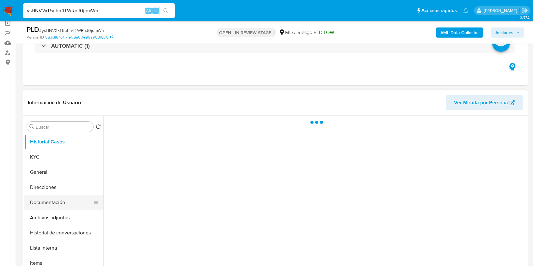
scroll to position [84, 0]
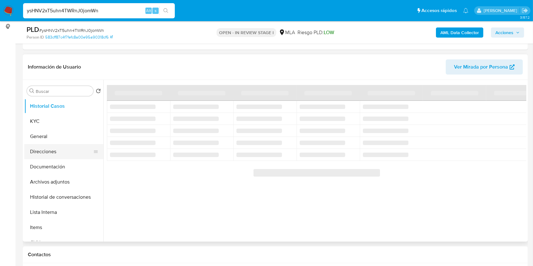
select select "10"
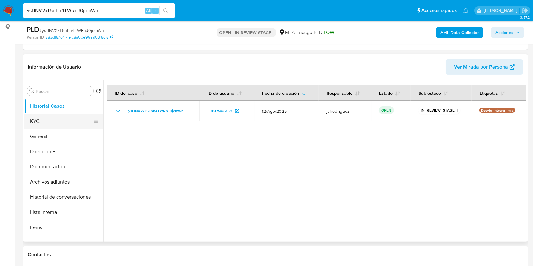
click at [40, 126] on button "KYC" at bounding box center [61, 121] width 74 height 15
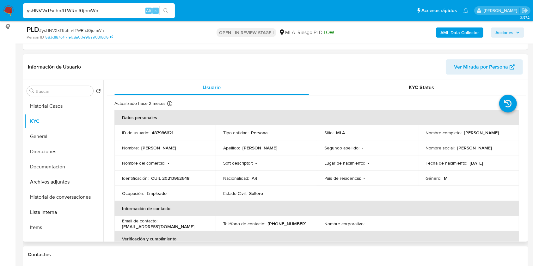
drag, startPoint x: 461, startPoint y: 133, endPoint x: 508, endPoint y: 133, distance: 47.1
click at [508, 133] on div "Nombre completo : [PERSON_NAME]" at bounding box center [468, 133] width 86 height 6
click at [165, 132] on p "487986621" at bounding box center [162, 133] width 21 height 6
copy p "487986621"
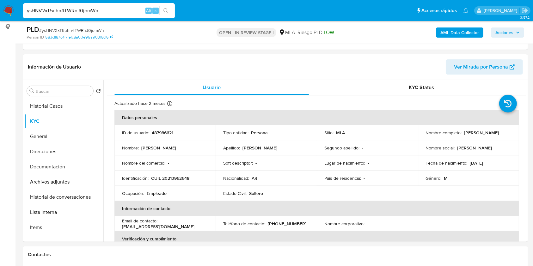
click at [67, 27] on span "# ysHNV2xT5uhn4TWRnJ0jomWn" at bounding box center [71, 30] width 65 height 6
copy span "ysHNV2xT5uhn4TWRnJ0jomWn"
click at [41, 163] on button "Documentación" at bounding box center [61, 166] width 74 height 15
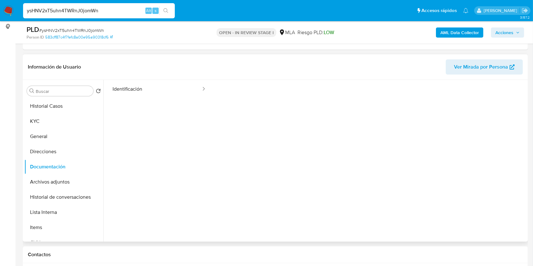
scroll to position [51, 0]
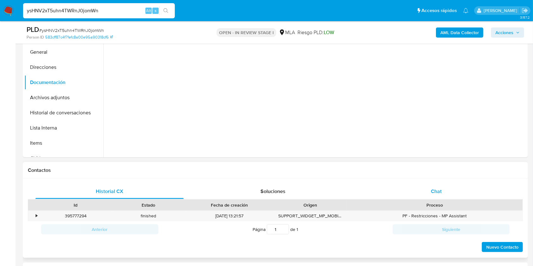
click at [429, 190] on div "Chat" at bounding box center [436, 191] width 148 height 15
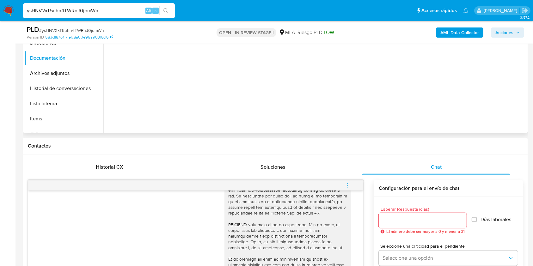
scroll to position [126, 0]
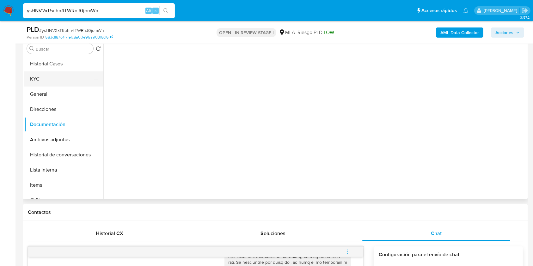
click at [44, 78] on button "KYC" at bounding box center [61, 78] width 74 height 15
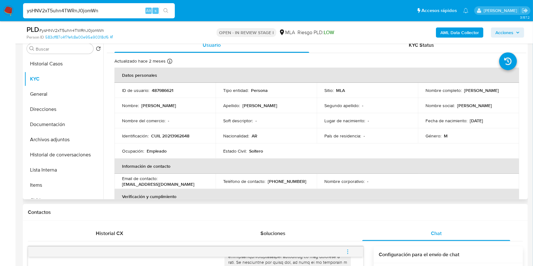
click at [172, 132] on td "Identificación : CUIL 20213962648" at bounding box center [164, 135] width 101 height 15
click at [180, 134] on p "CUIL 20213962648" at bounding box center [170, 136] width 38 height 6
copy p "20213962648"
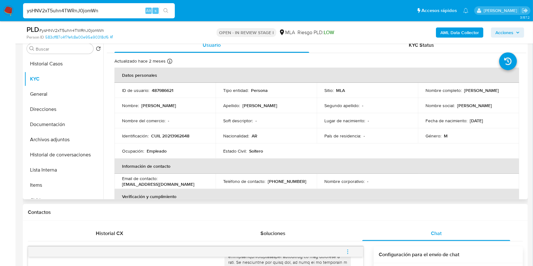
click at [159, 95] on td "ID de usuario : 487986621" at bounding box center [164, 90] width 101 height 15
click at [158, 92] on p "487986621" at bounding box center [162, 91] width 21 height 6
copy p "487986621"
drag, startPoint x: 462, startPoint y: 89, endPoint x: 517, endPoint y: 89, distance: 55.0
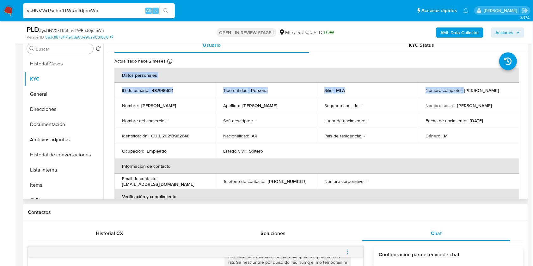
click at [447, 99] on td "Nombre social : [PERSON_NAME]" at bounding box center [468, 105] width 101 height 15
drag, startPoint x: 462, startPoint y: 90, endPoint x: 500, endPoint y: 90, distance: 37.3
click at [499, 90] on p "[PERSON_NAME]" at bounding box center [481, 91] width 35 height 6
copy p "[PERSON_NAME]"
